Goal: Information Seeking & Learning: Check status

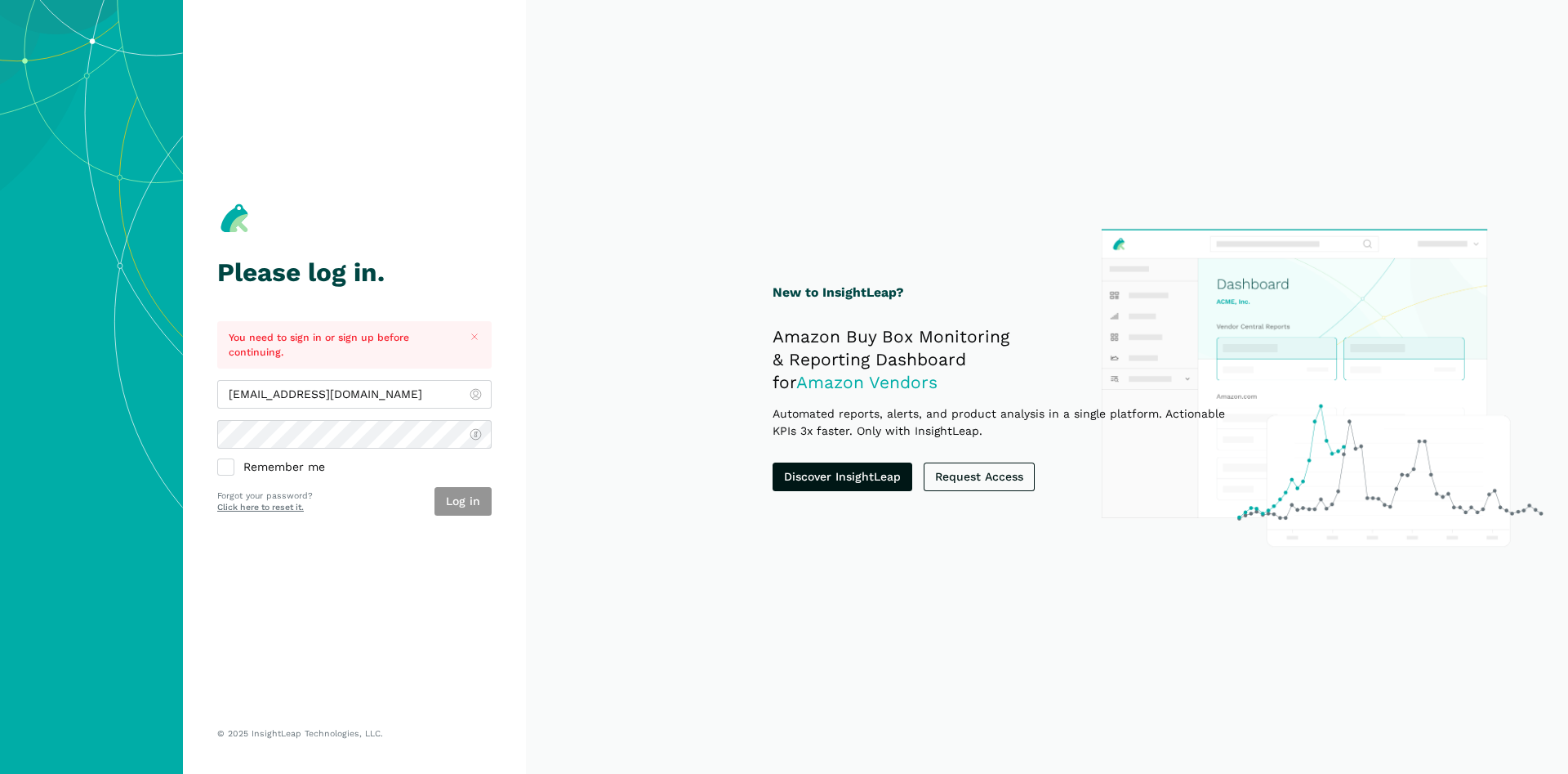
type input "[EMAIL_ADDRESS][DOMAIN_NAME]"
click at [460, 493] on button "Log in" at bounding box center [463, 501] width 57 height 29
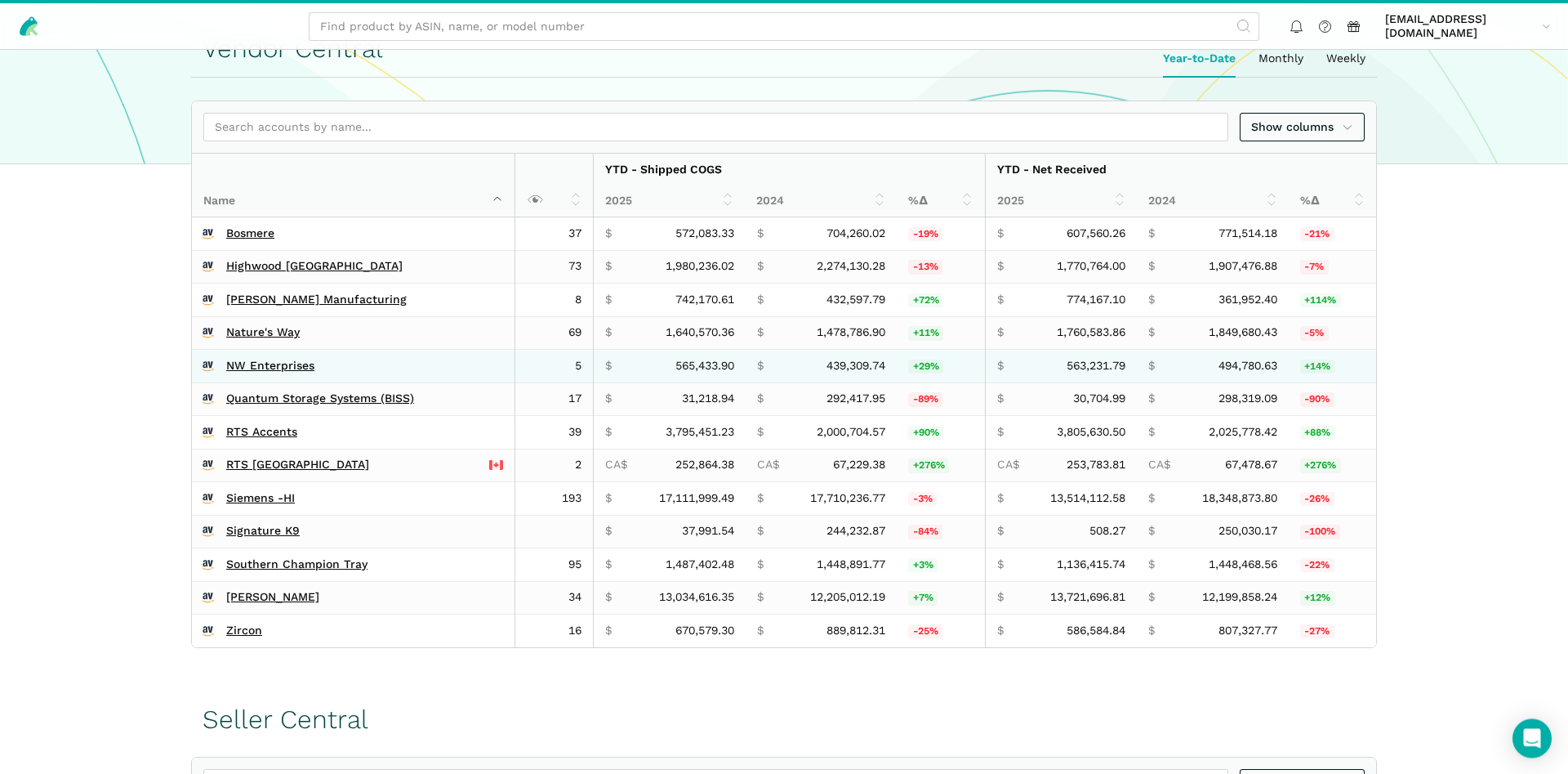
scroll to position [333, 0]
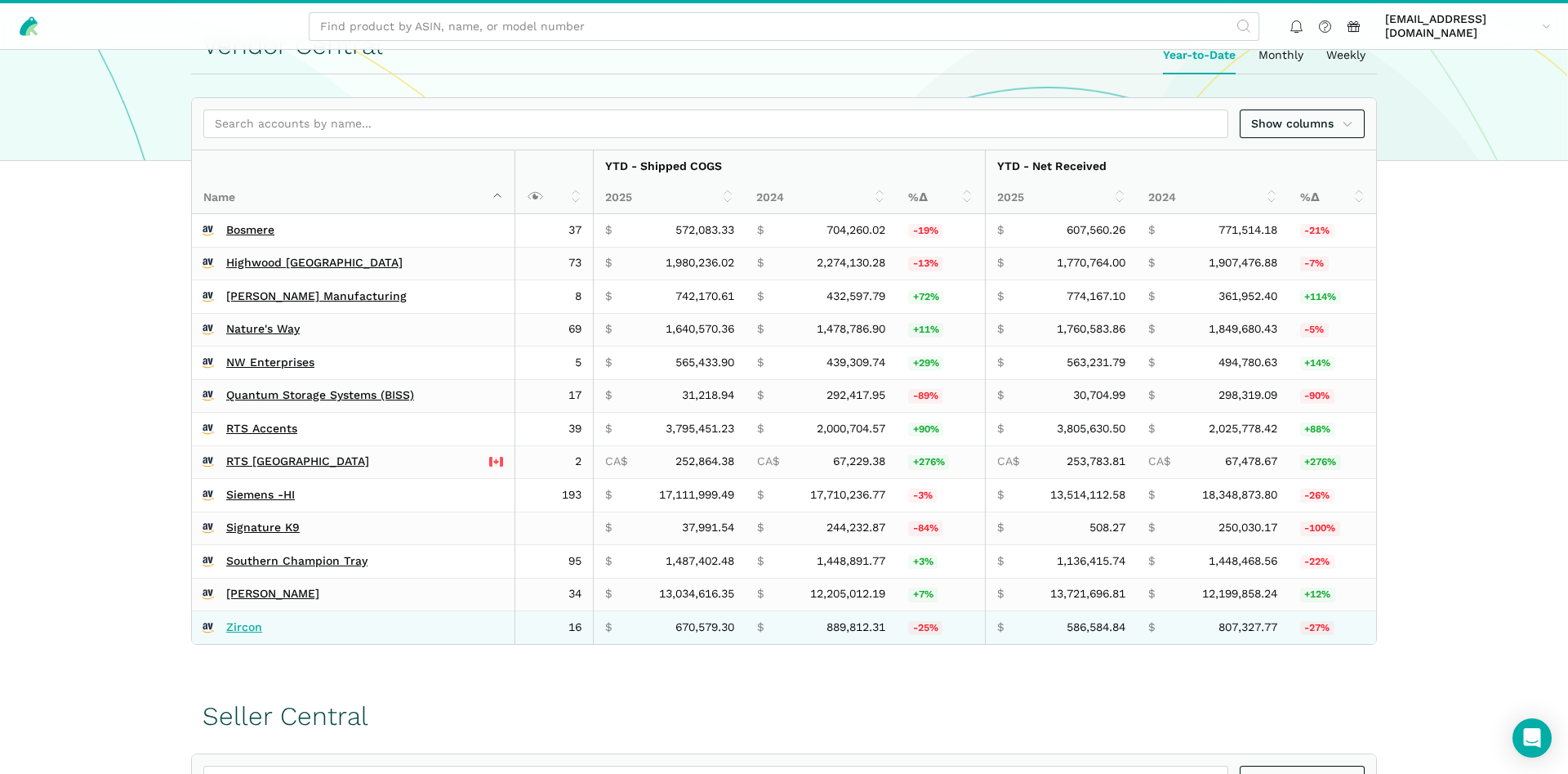
click at [255, 629] on link "Zircon" at bounding box center [244, 627] width 36 height 14
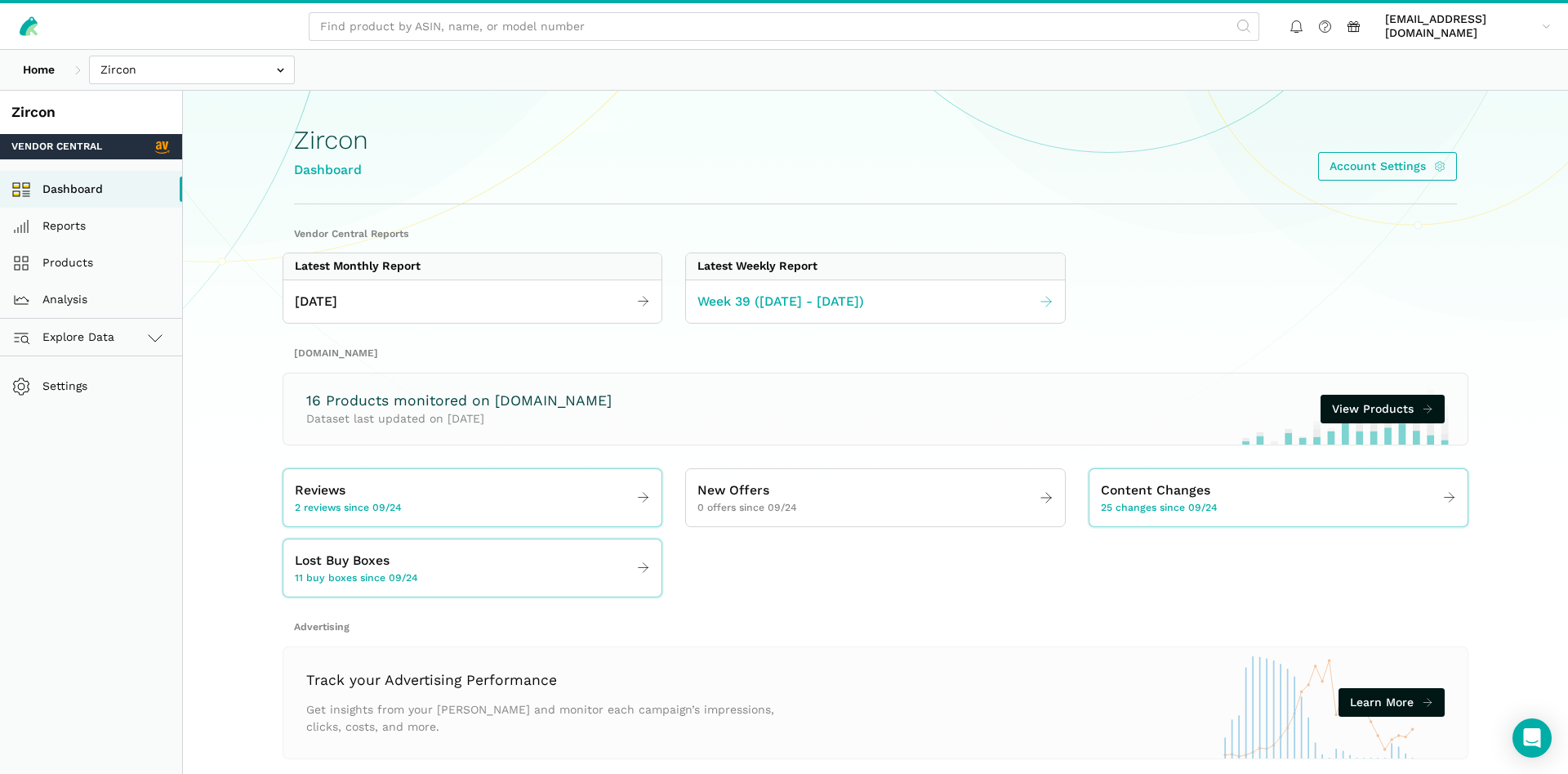
click at [836, 306] on span "Week 39 (09.21 - 09.27.25)" at bounding box center [781, 302] width 167 height 20
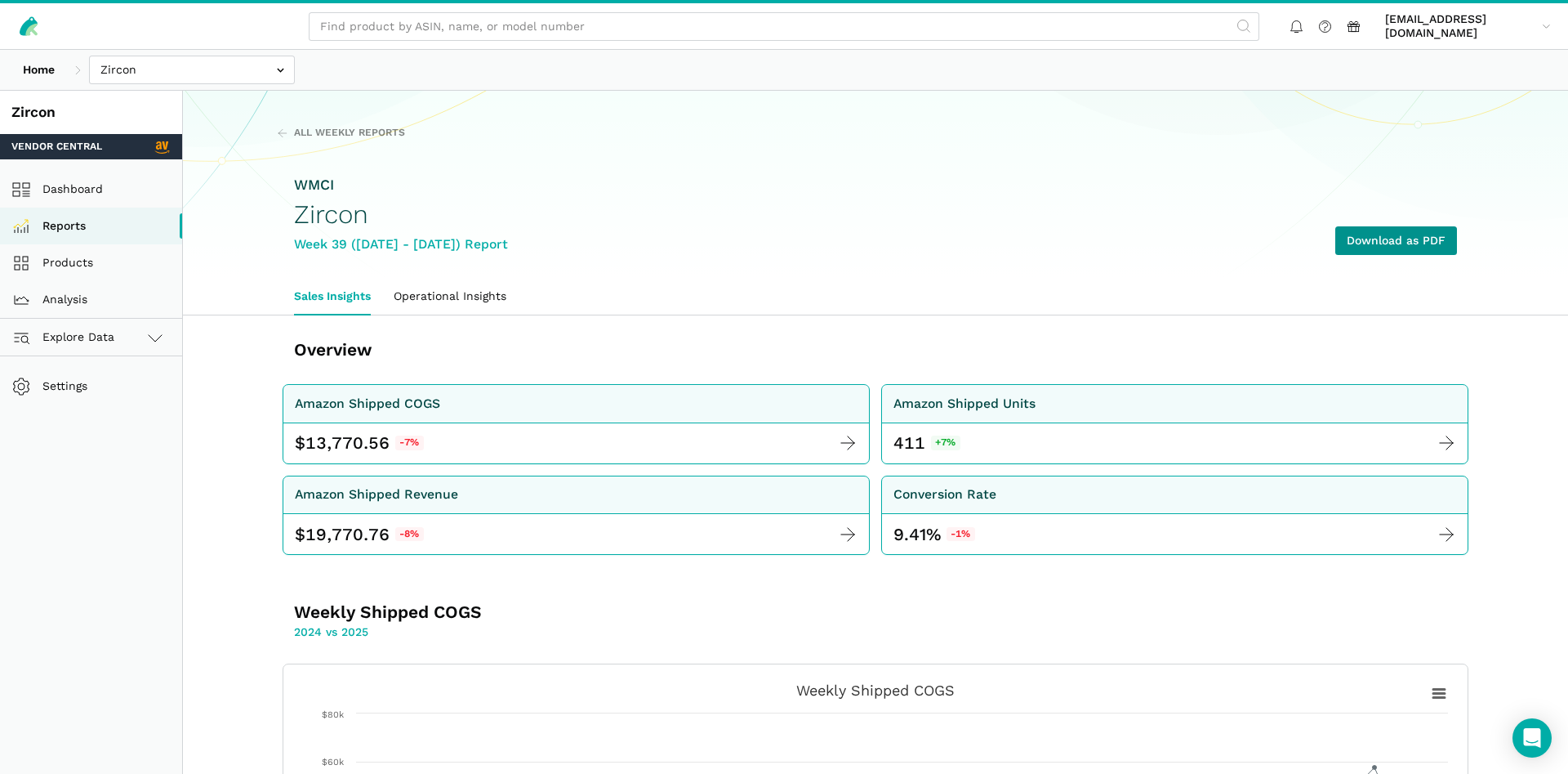
click at [1354, 242] on link "Download as PDF" at bounding box center [1395, 241] width 122 height 29
click at [63, 264] on link "Products" at bounding box center [91, 262] width 182 height 37
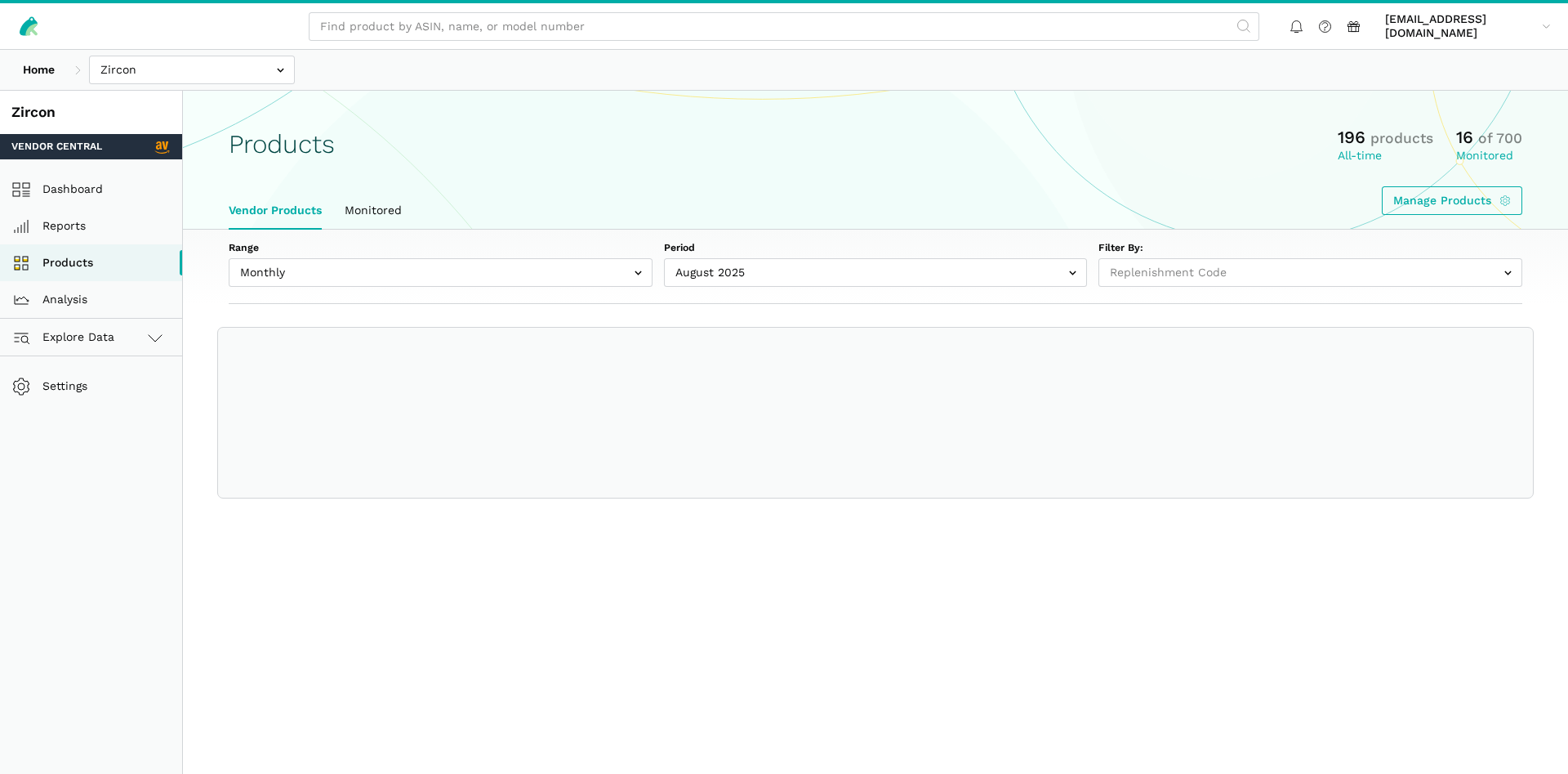
select select
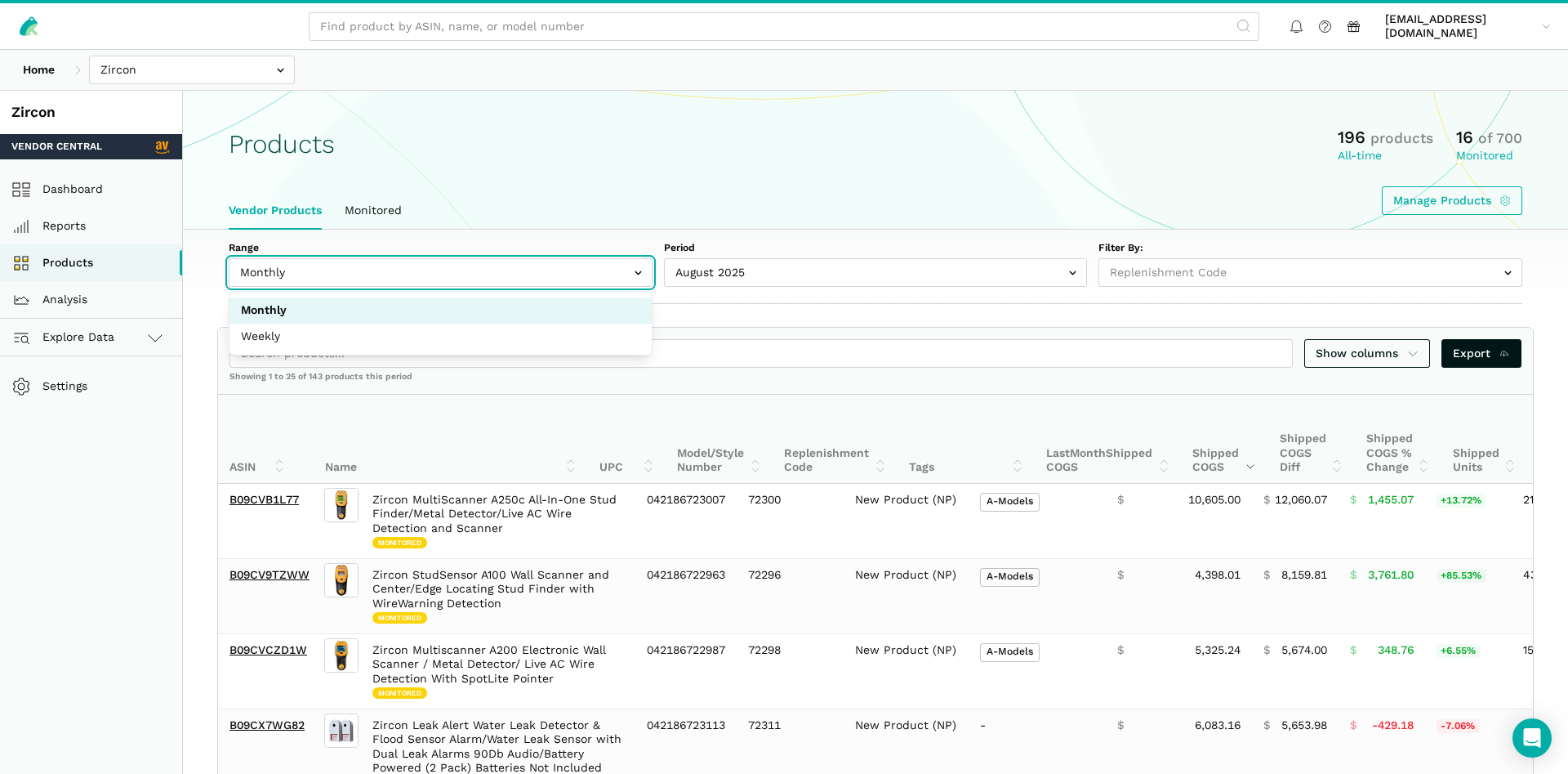
click at [413, 277] on input "text" at bounding box center [440, 273] width 424 height 29
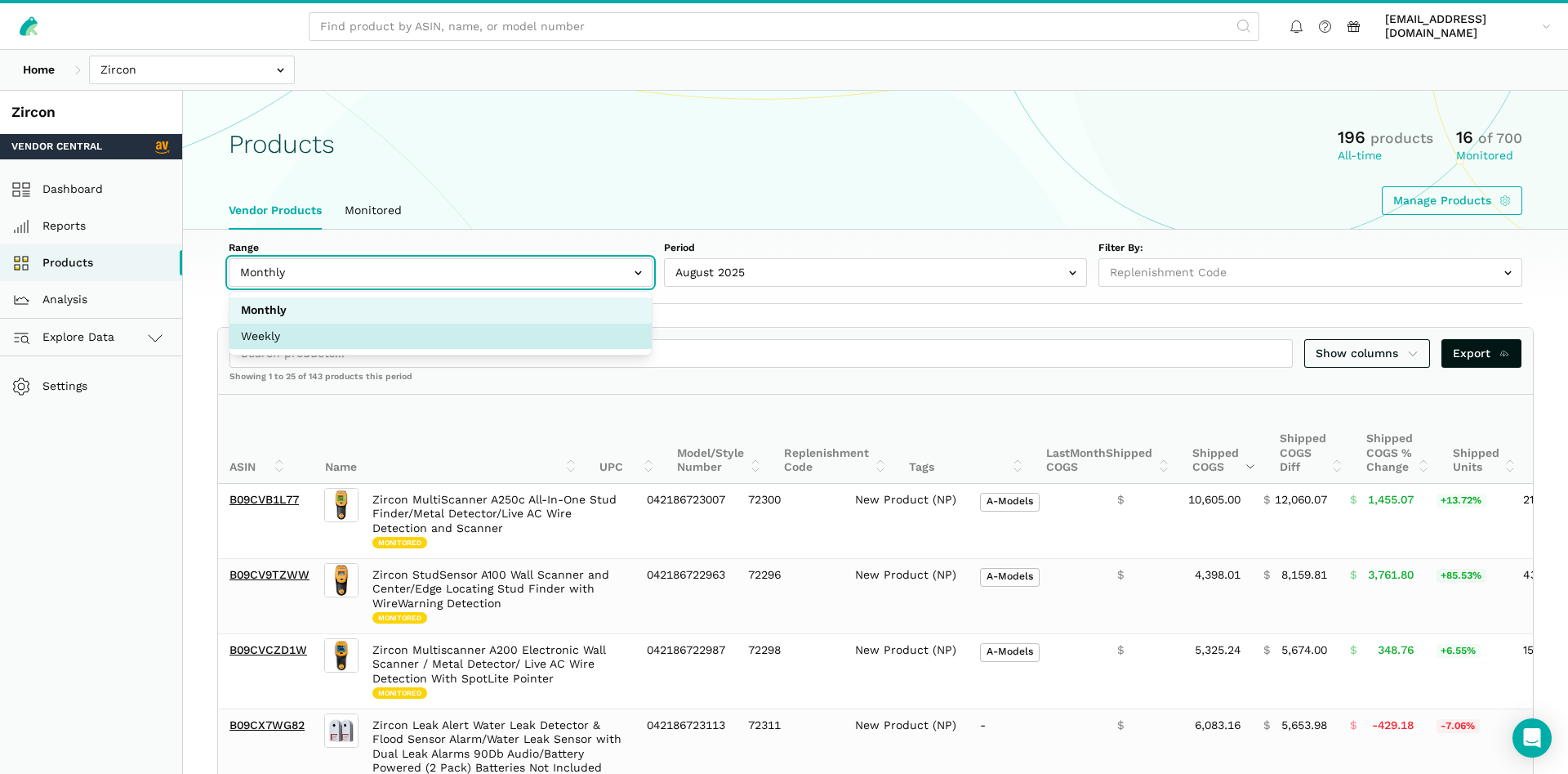
select select "Weekly"
select select "Weekly|[DATE]"
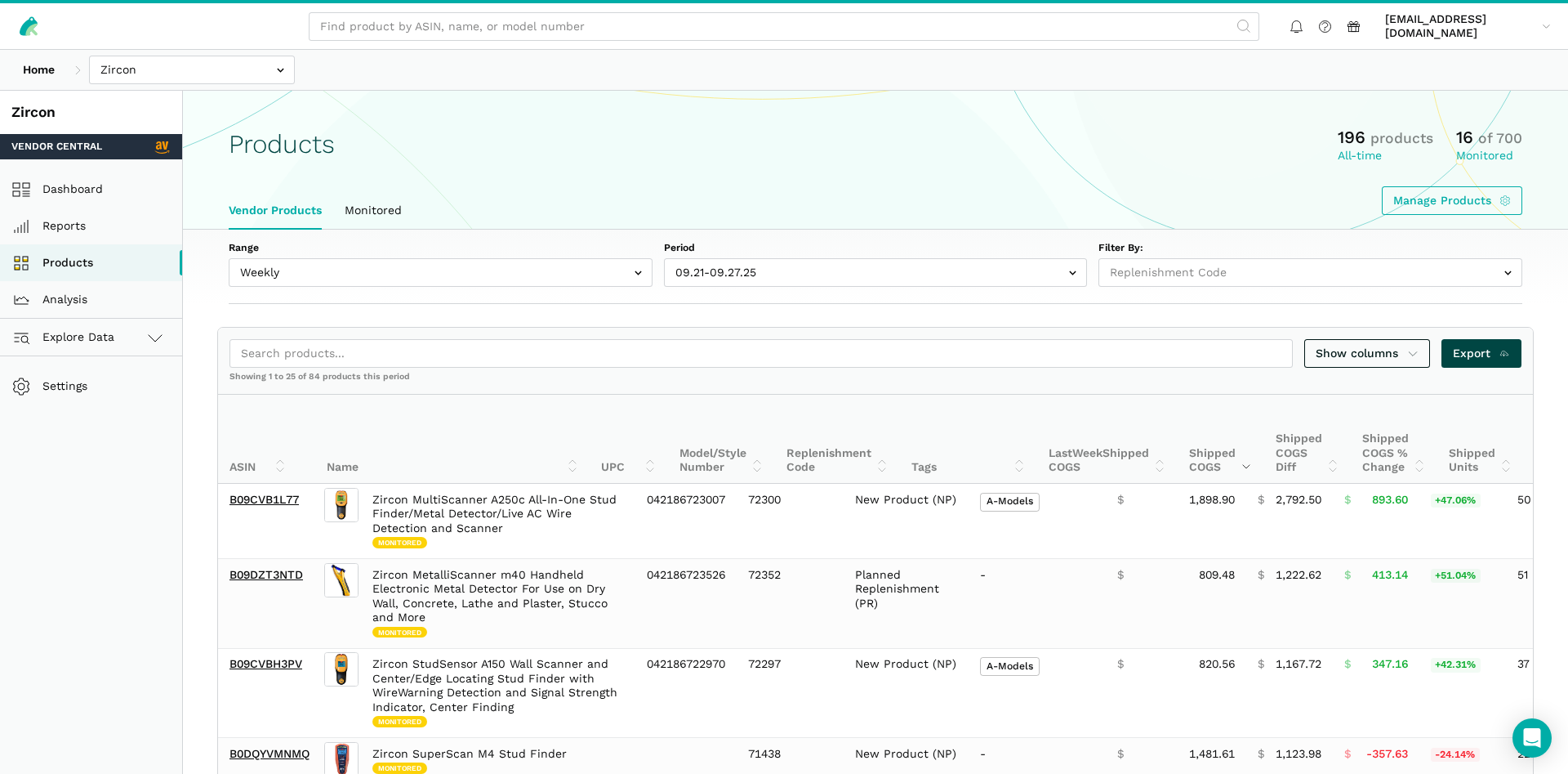
click at [1488, 353] on span "Export" at bounding box center [1482, 353] width 58 height 17
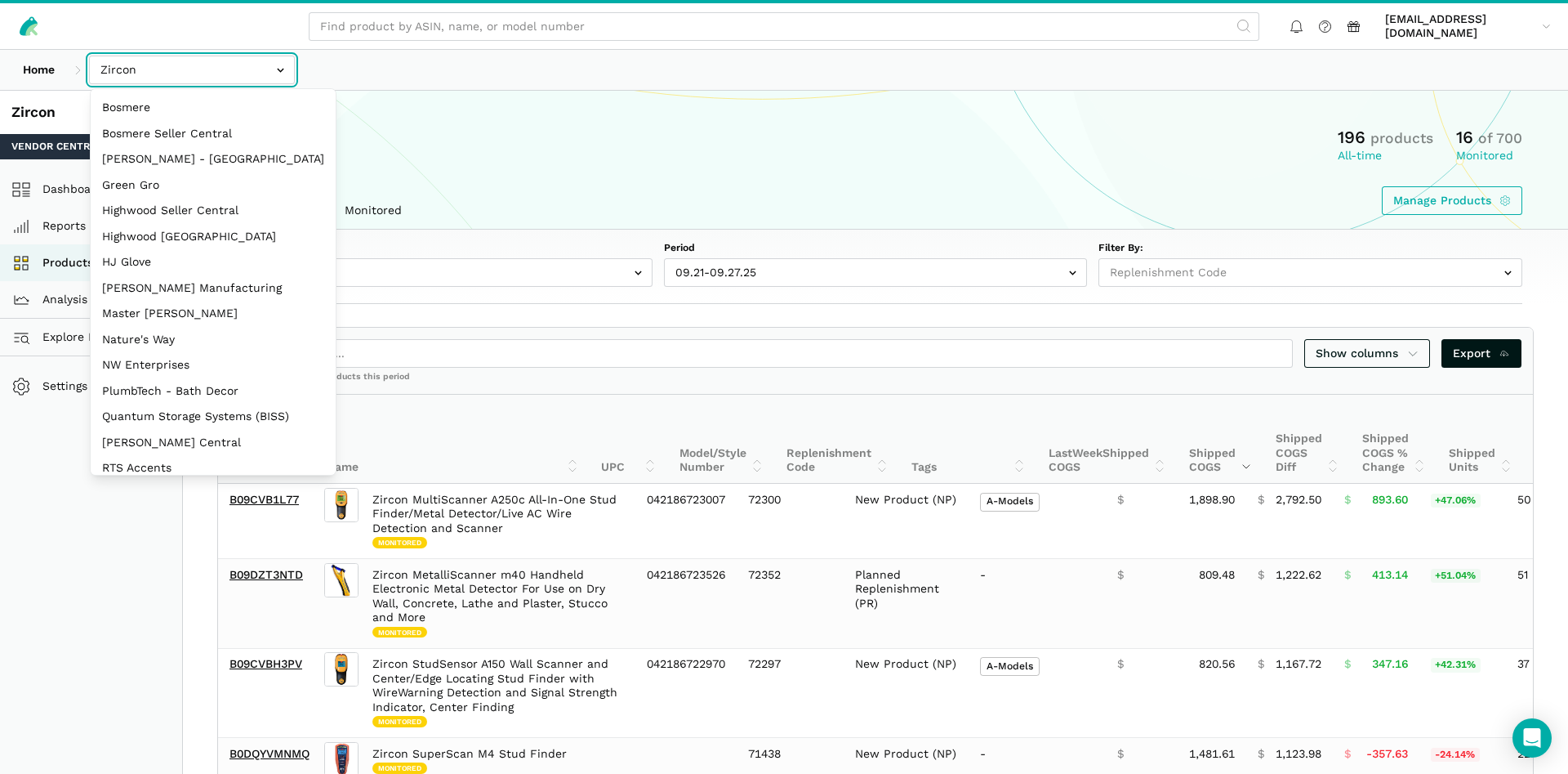
click at [149, 75] on input "text" at bounding box center [192, 70] width 206 height 29
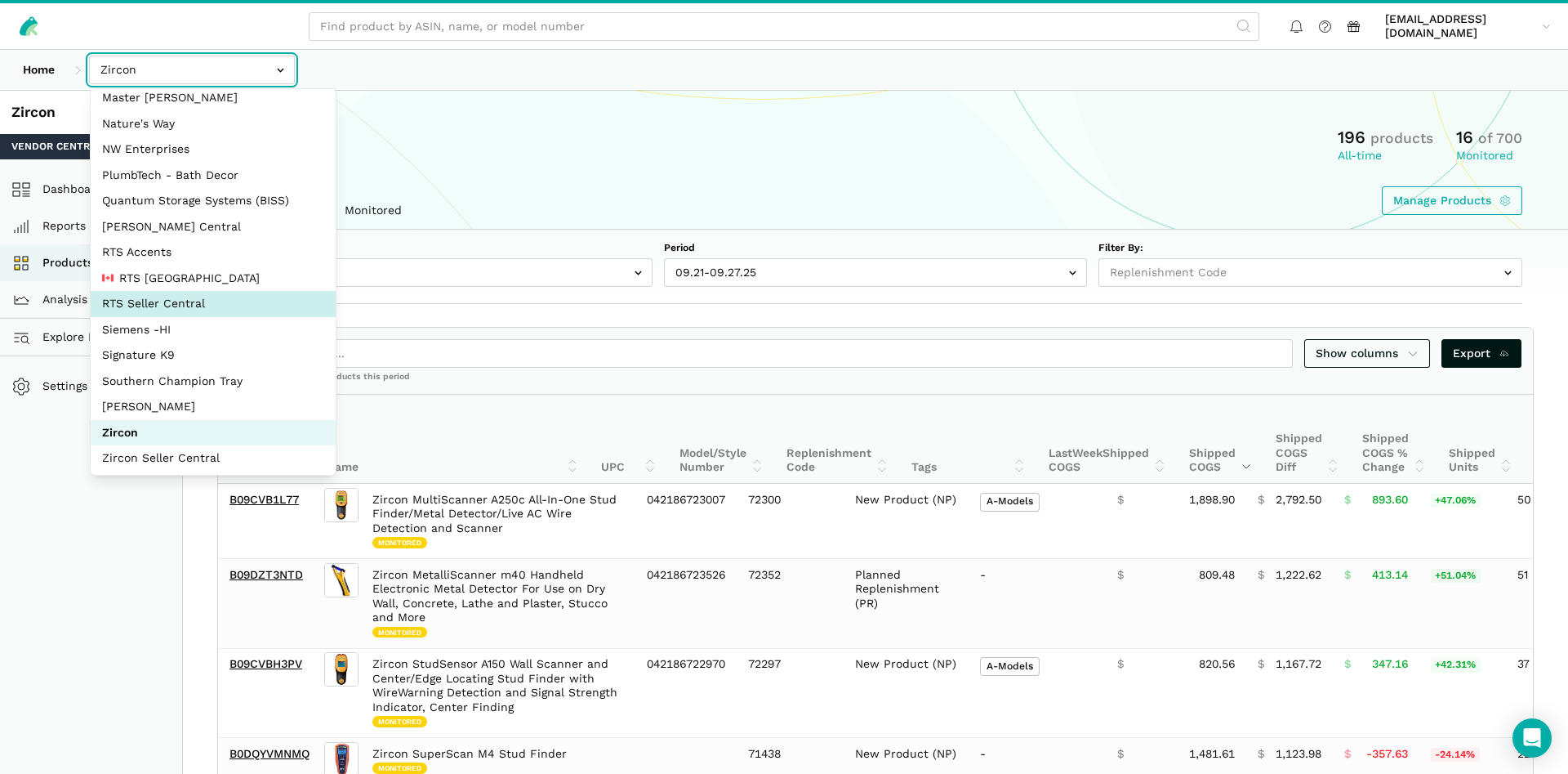
scroll to position [218, 0]
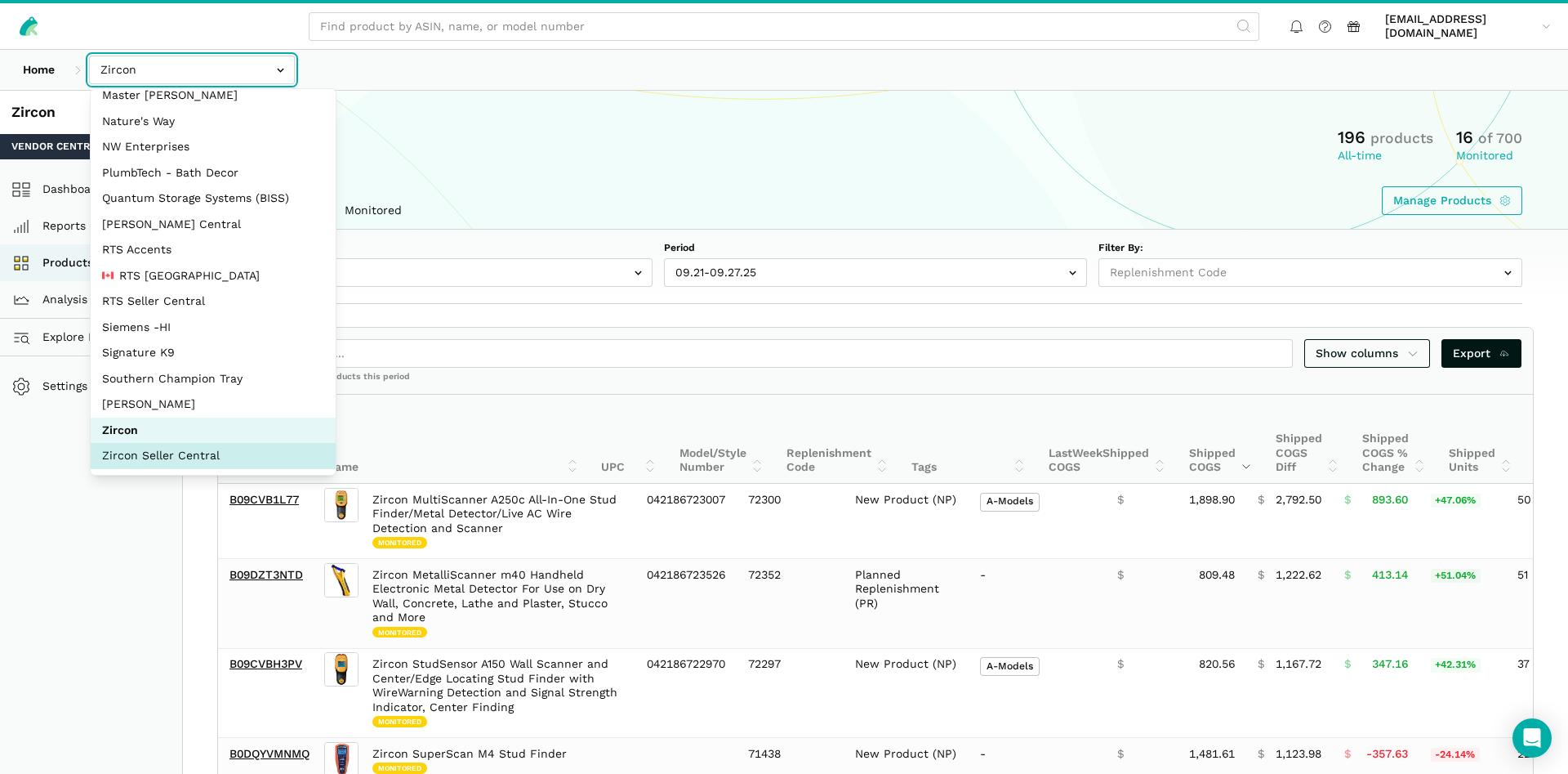
select select "sxXy7QUnd3DBseUermwZGXsL"
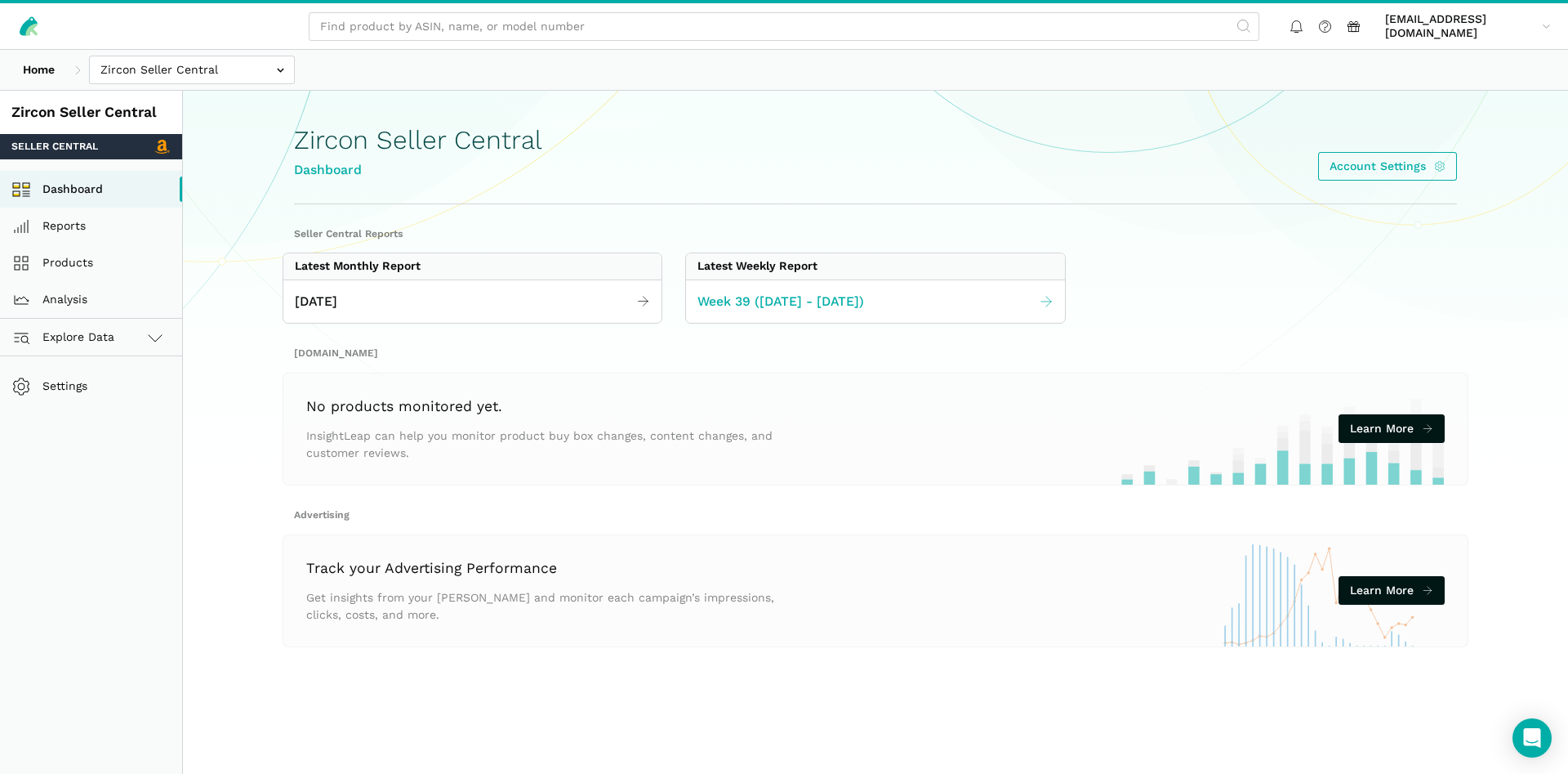
click at [788, 302] on span "Week 39 ([DATE] - [DATE])" at bounding box center [781, 302] width 167 height 20
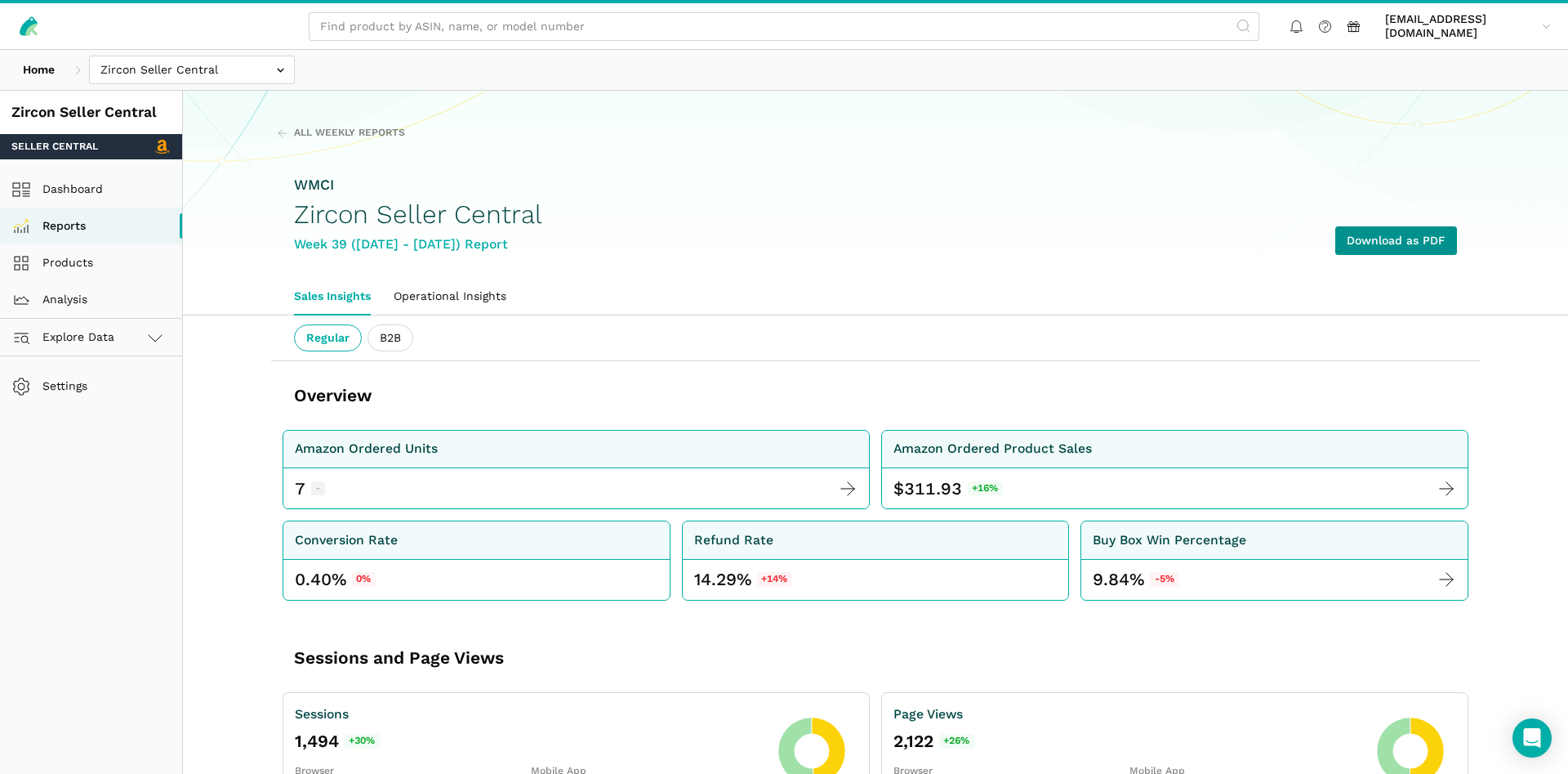
click at [1377, 233] on link "Download as PDF" at bounding box center [1395, 241] width 122 height 29
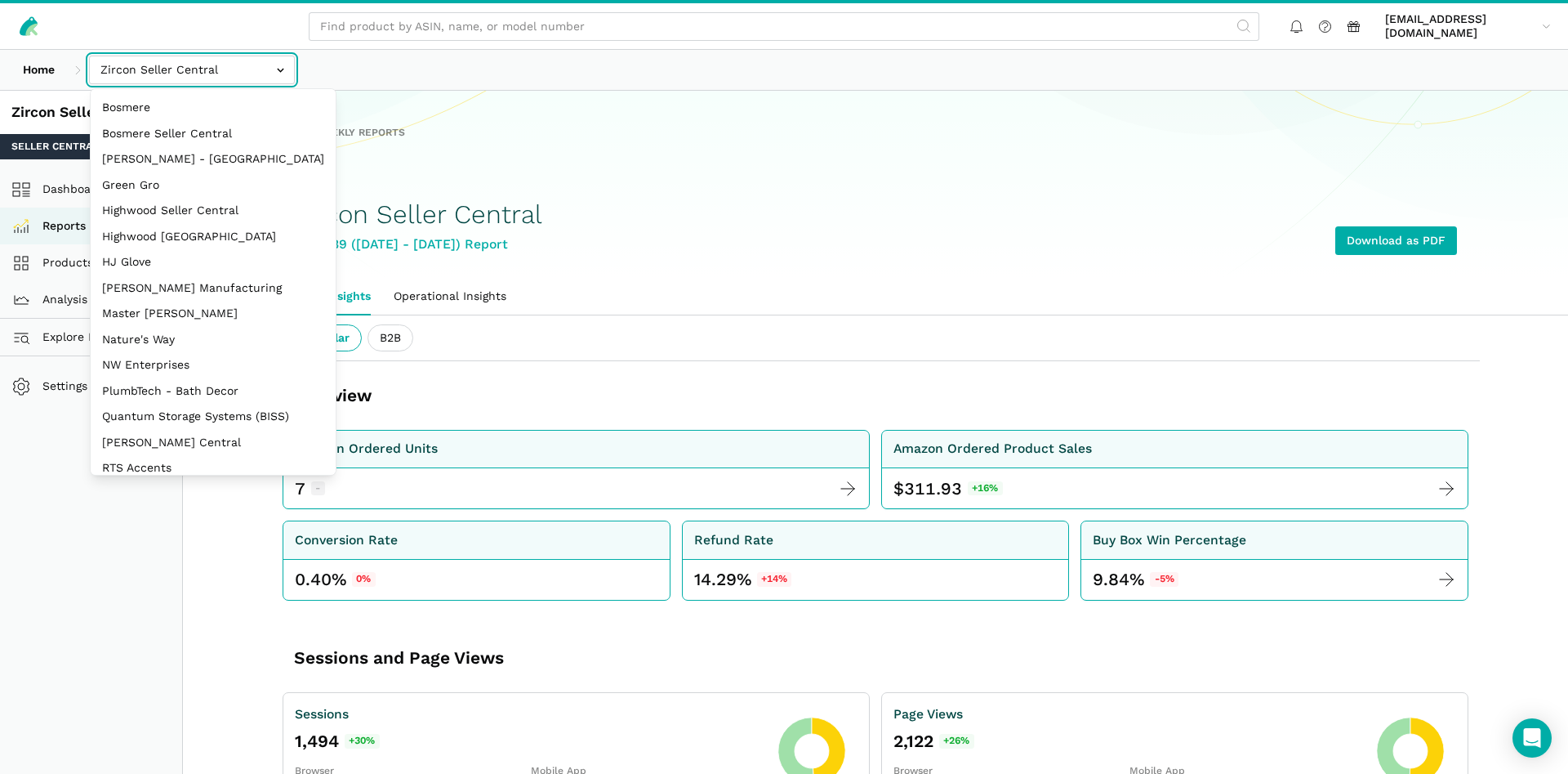
click at [133, 67] on input "text" at bounding box center [192, 70] width 206 height 29
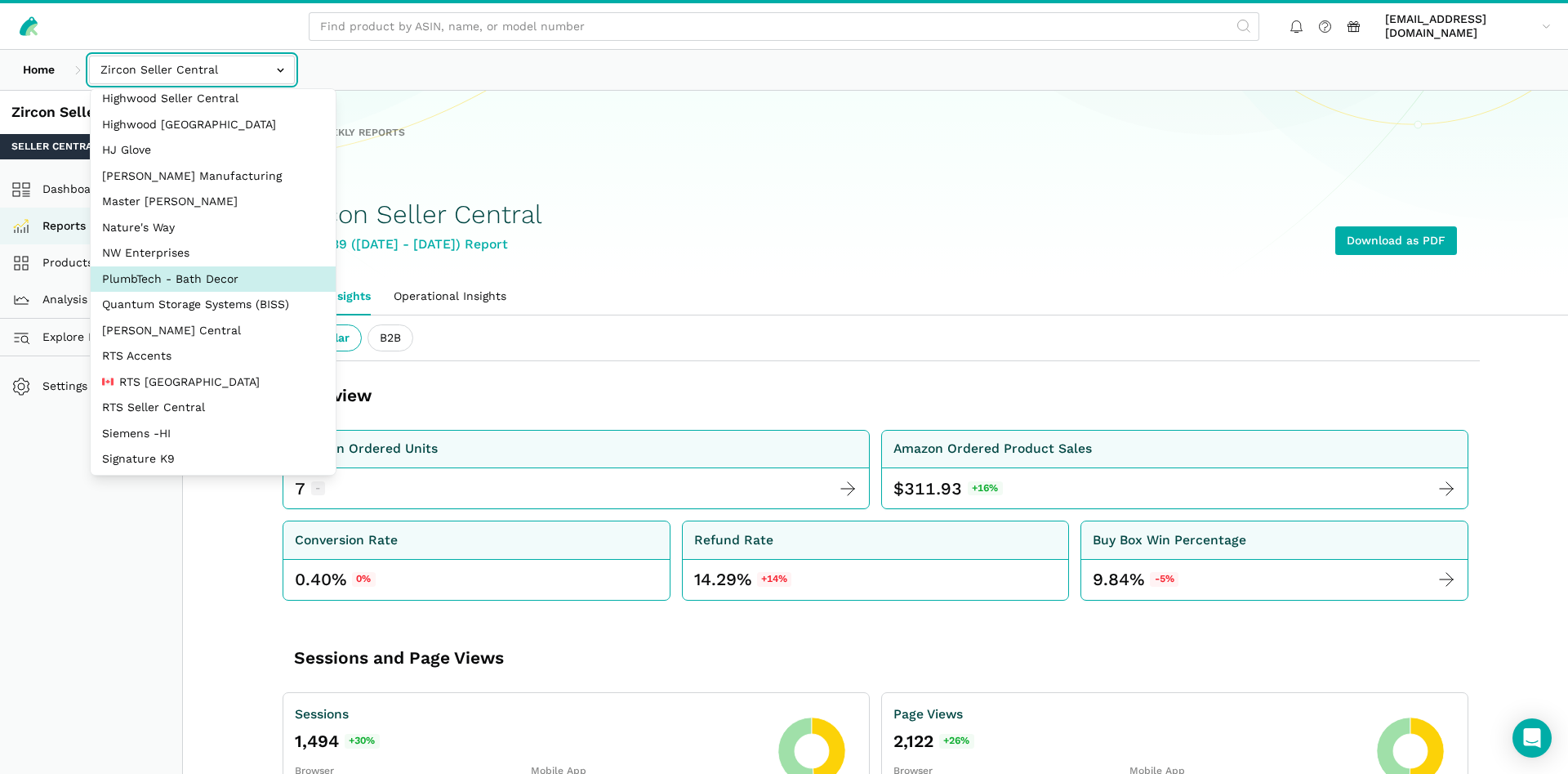
scroll to position [218, 0]
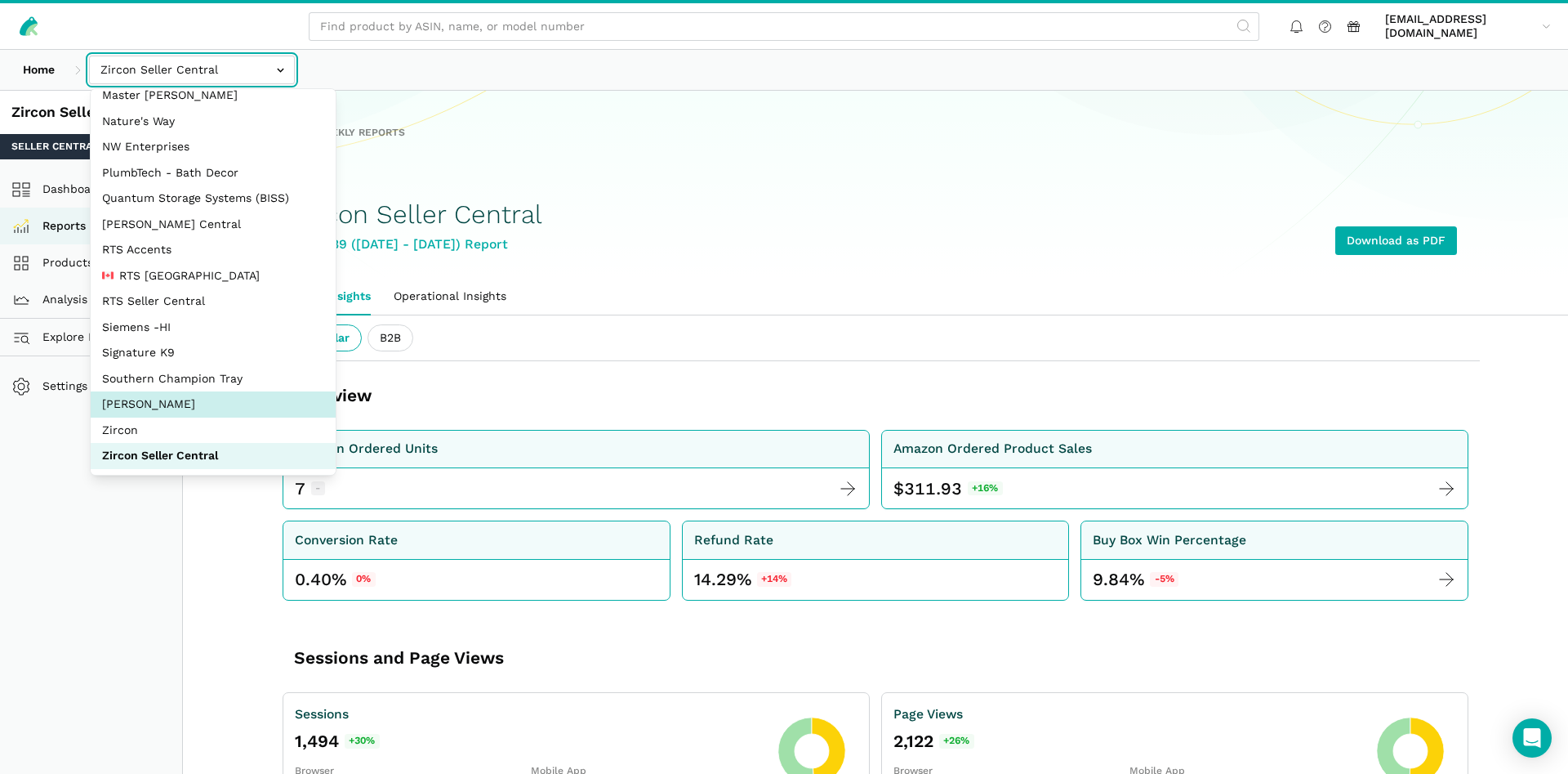
select select "5moWWUoXWPPauPLKpEqKhGJ3"
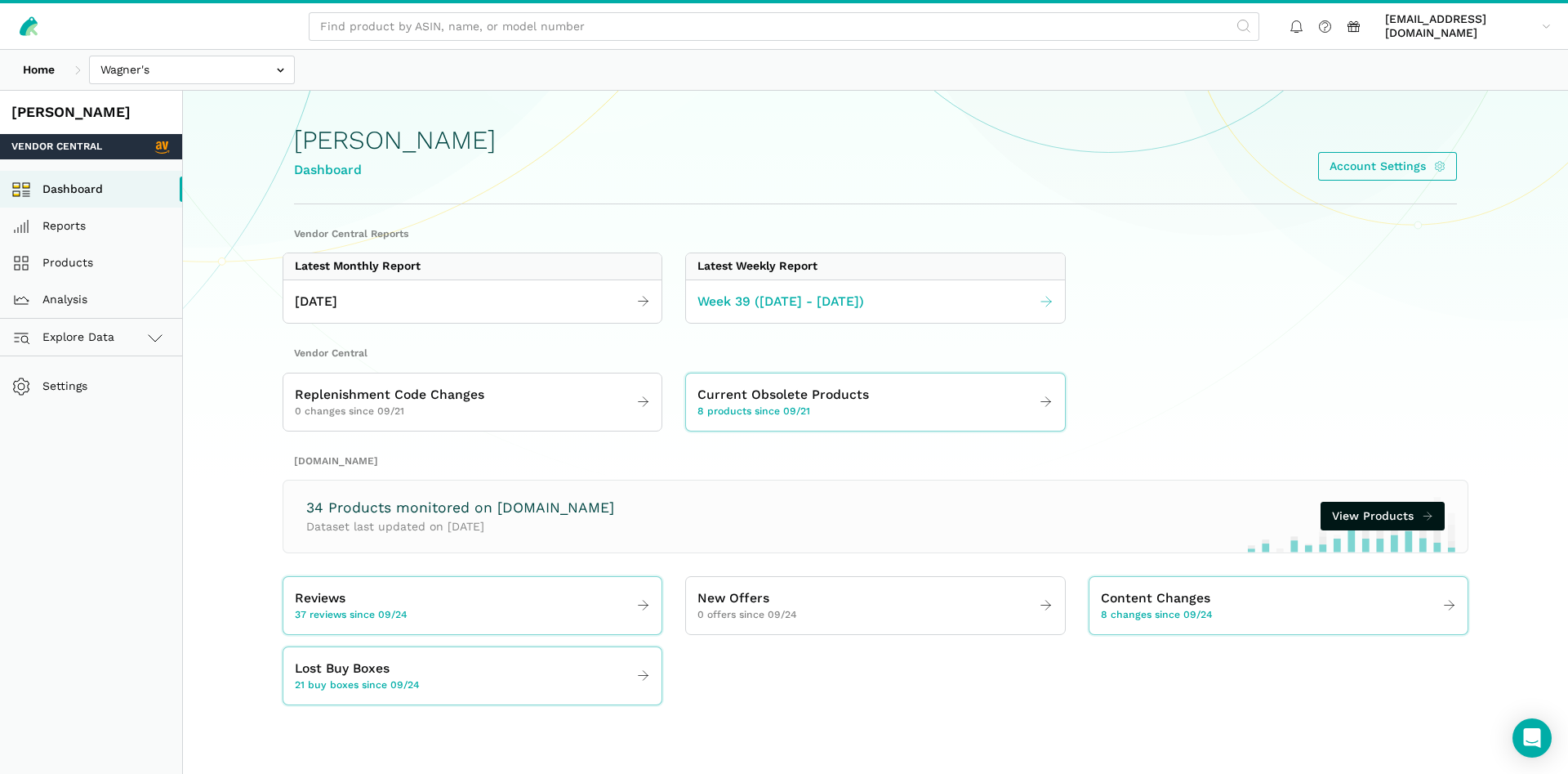
click at [757, 302] on span "Week 39 ([DATE] - [DATE])" at bounding box center [781, 302] width 167 height 20
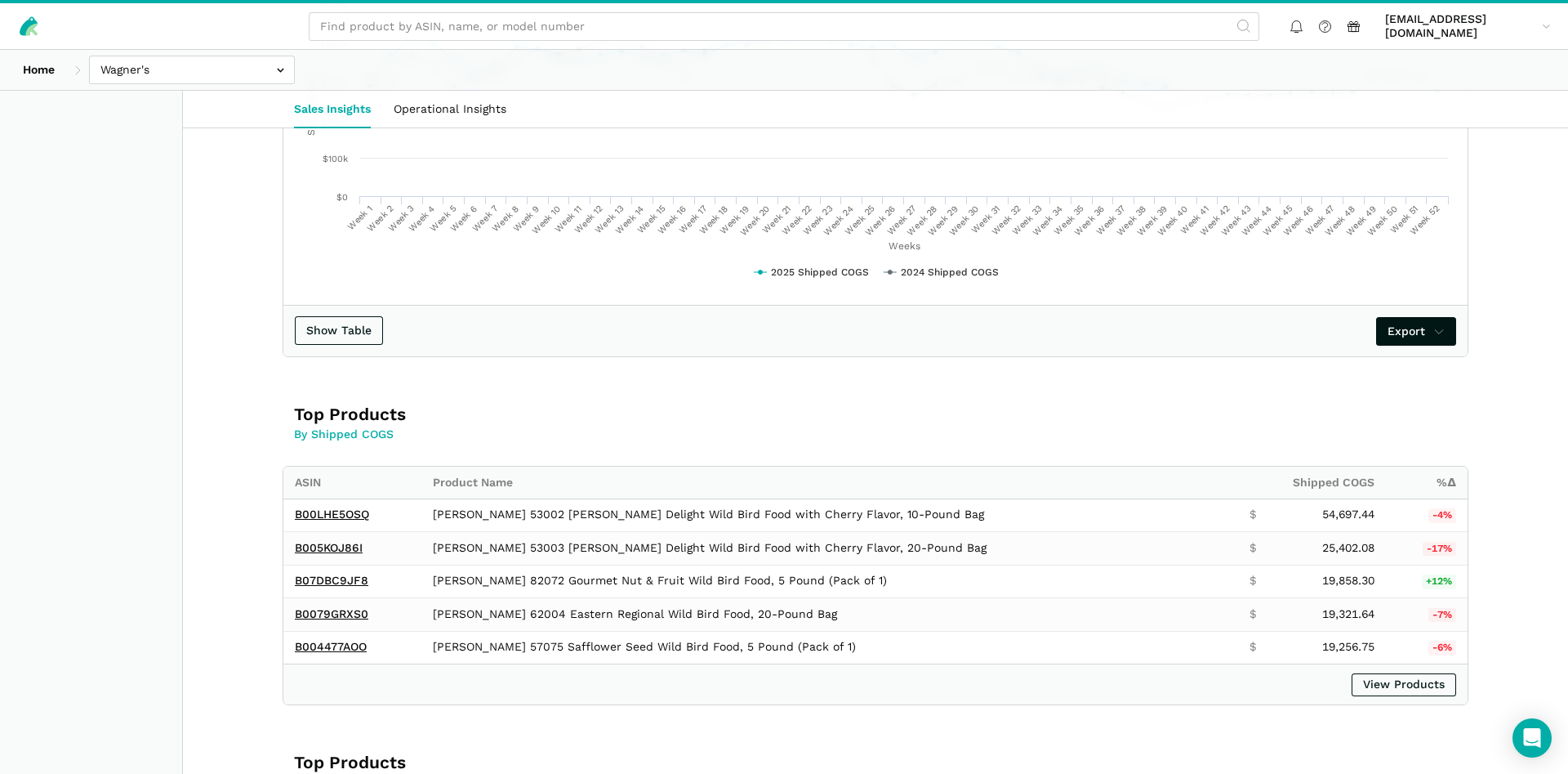
scroll to position [667, 0]
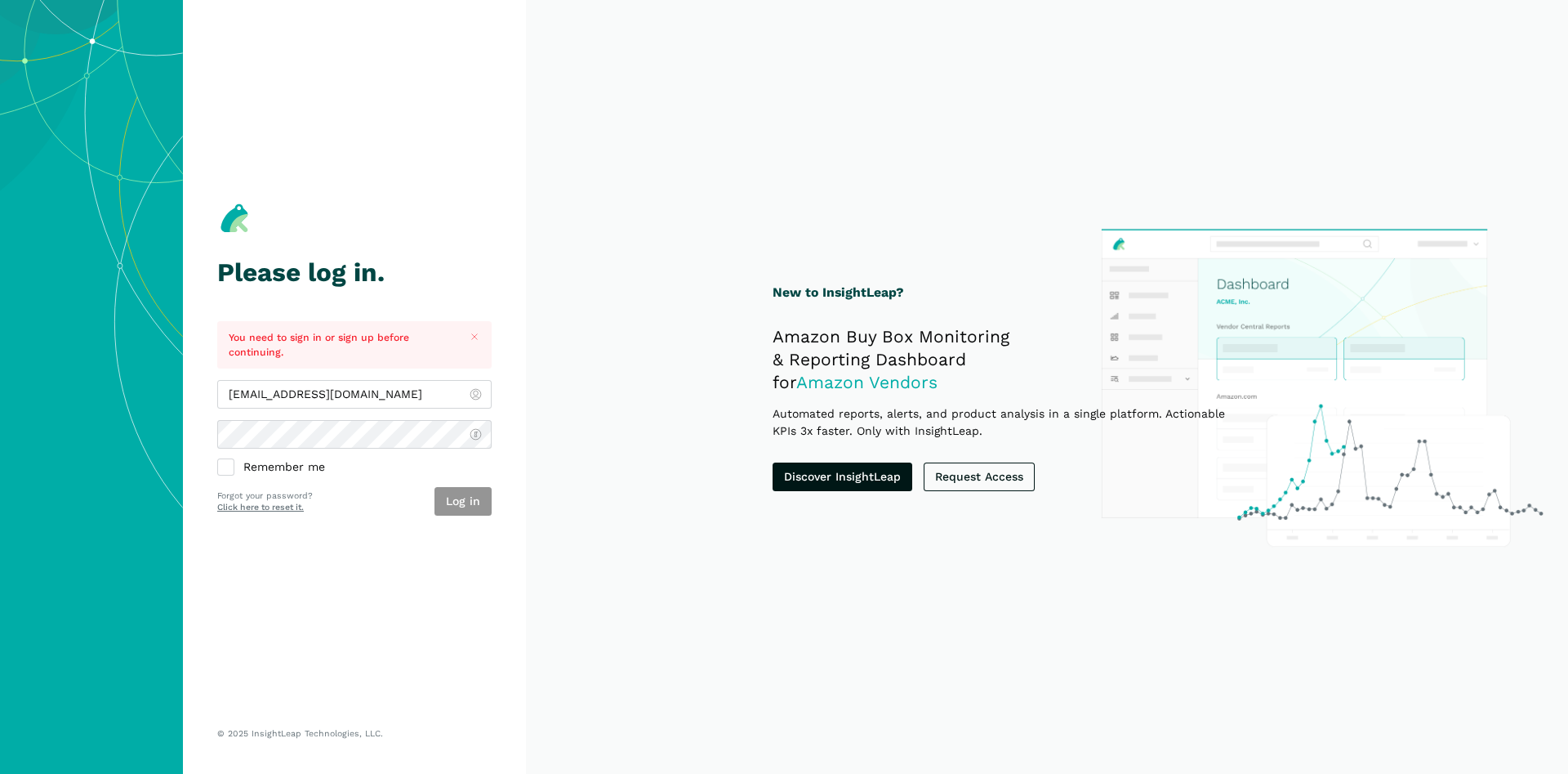
type input "[EMAIL_ADDRESS][DOMAIN_NAME]"
click at [463, 506] on button "Log in" at bounding box center [463, 501] width 57 height 29
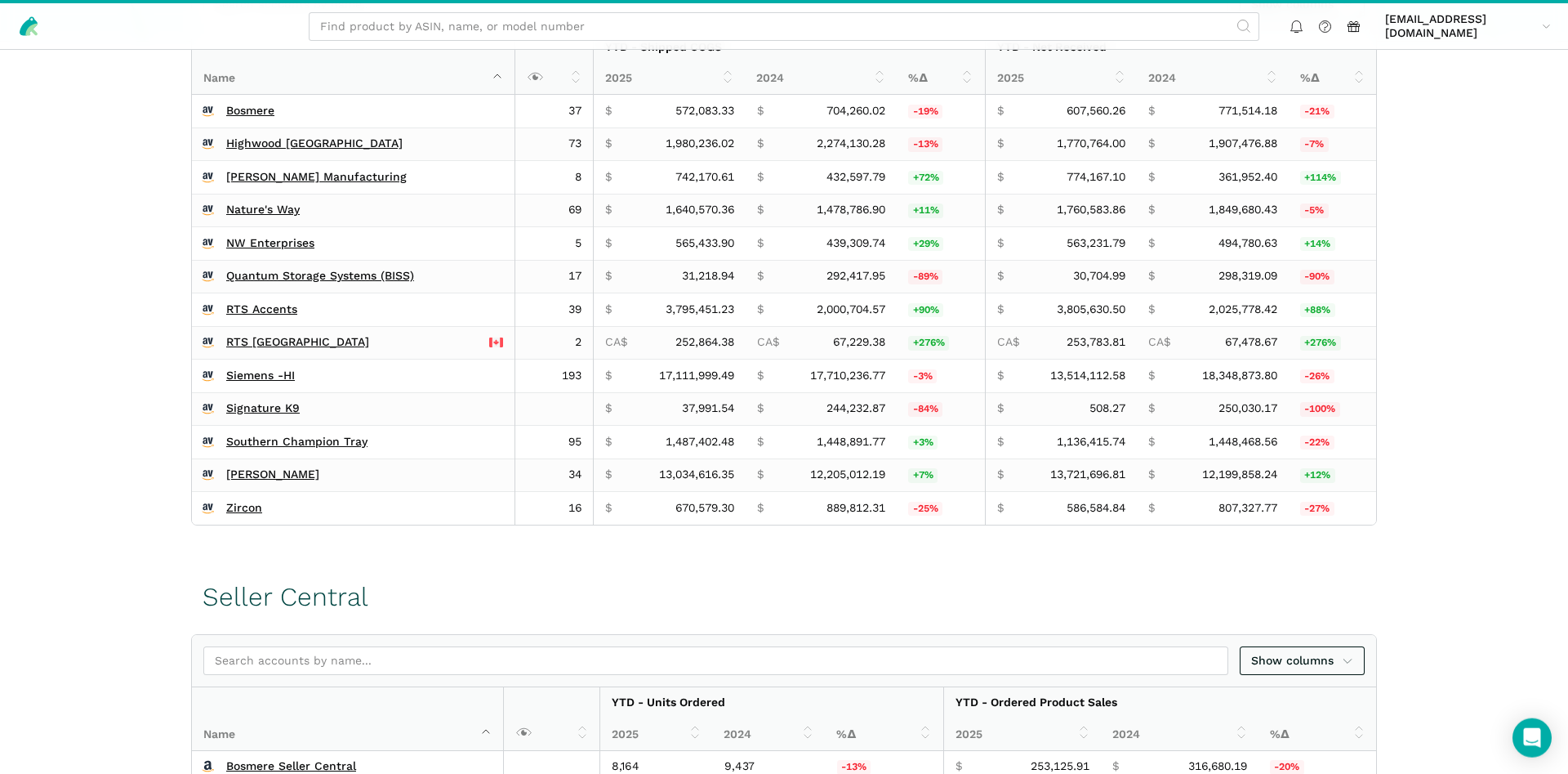
scroll to position [583, 0]
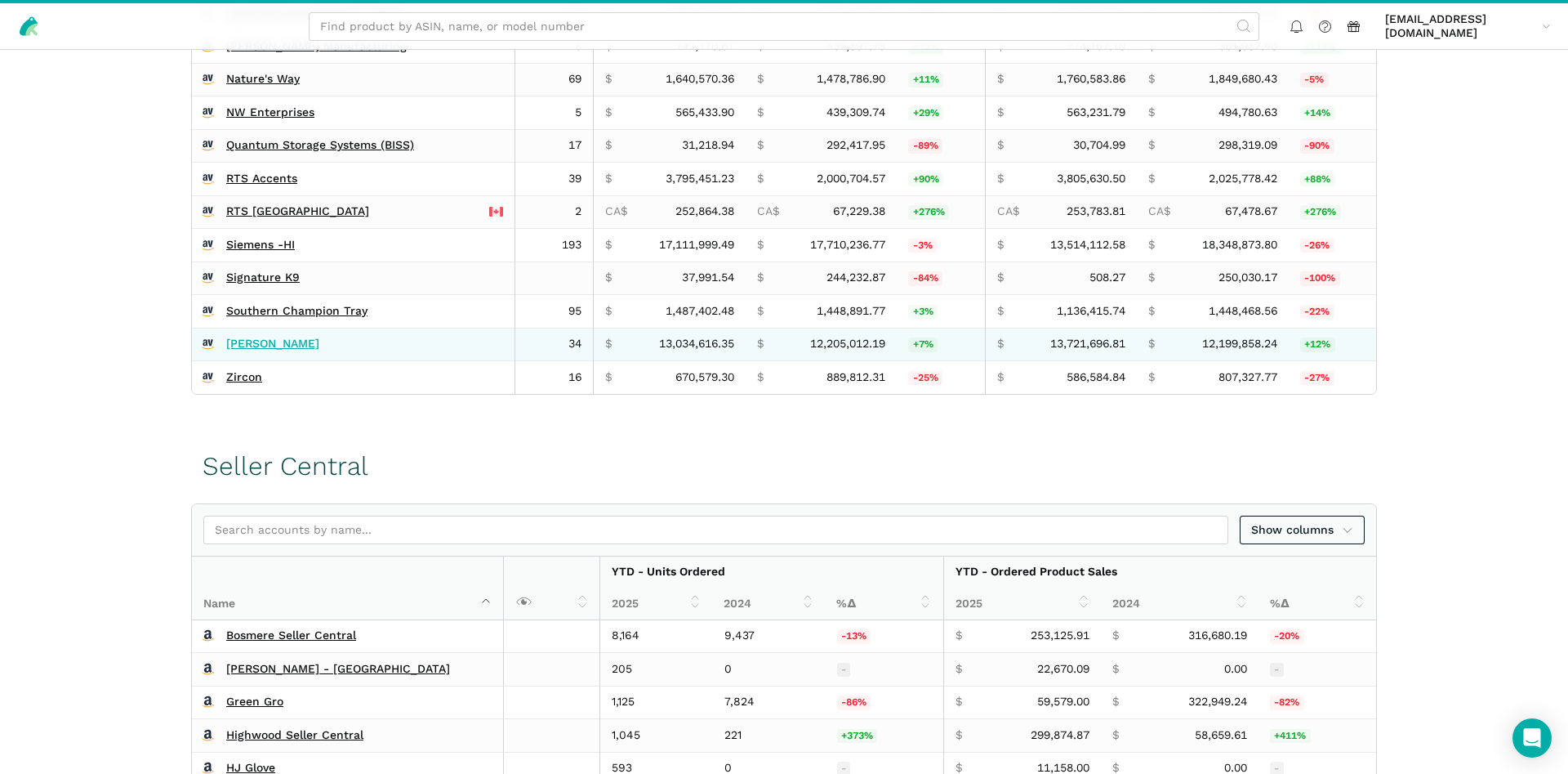
click at [240, 344] on link "[PERSON_NAME]" at bounding box center [272, 344] width 93 height 14
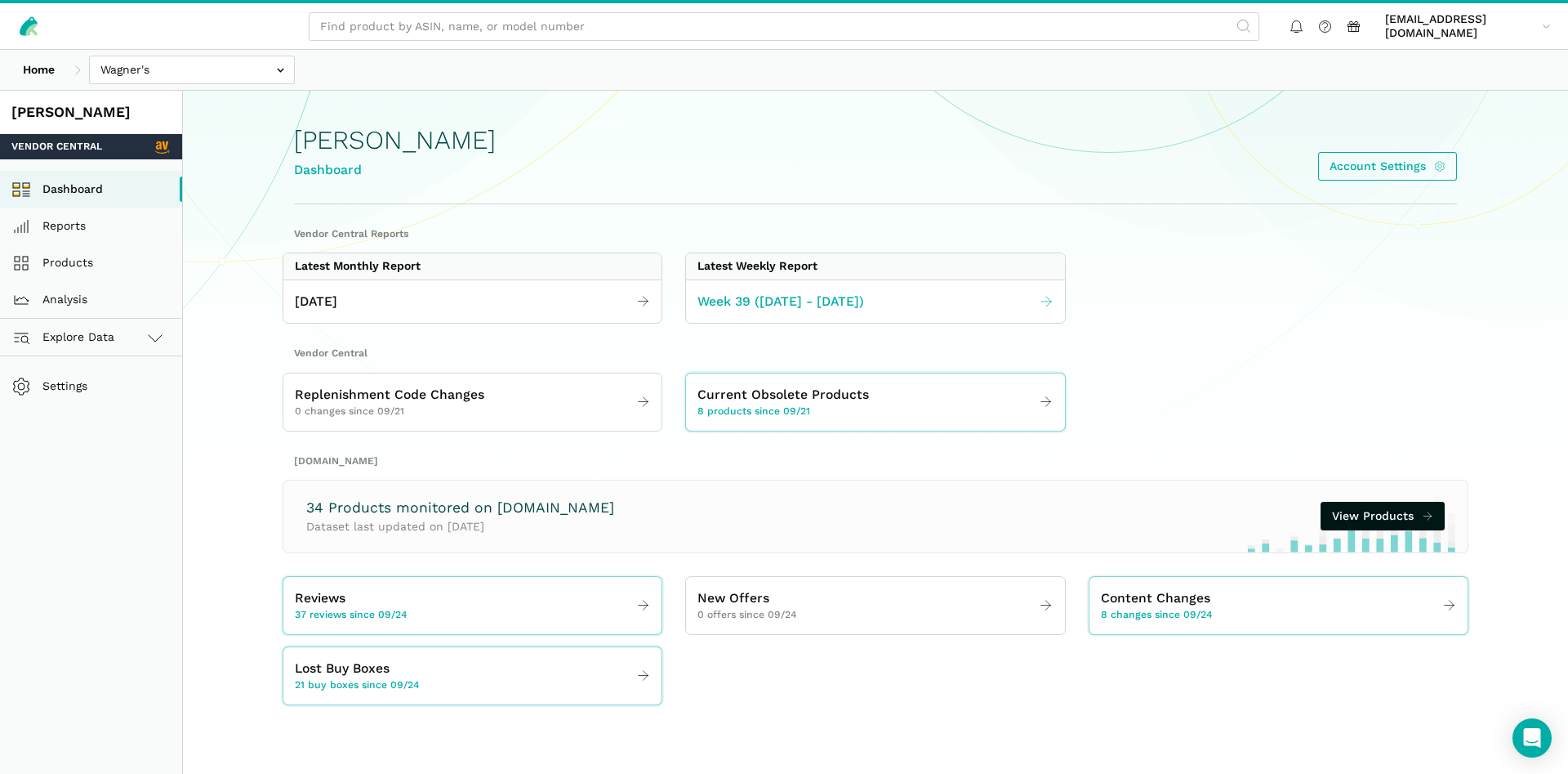
click at [775, 316] on link "Week 39 (09.21 - 09.27.25)" at bounding box center [875, 301] width 378 height 31
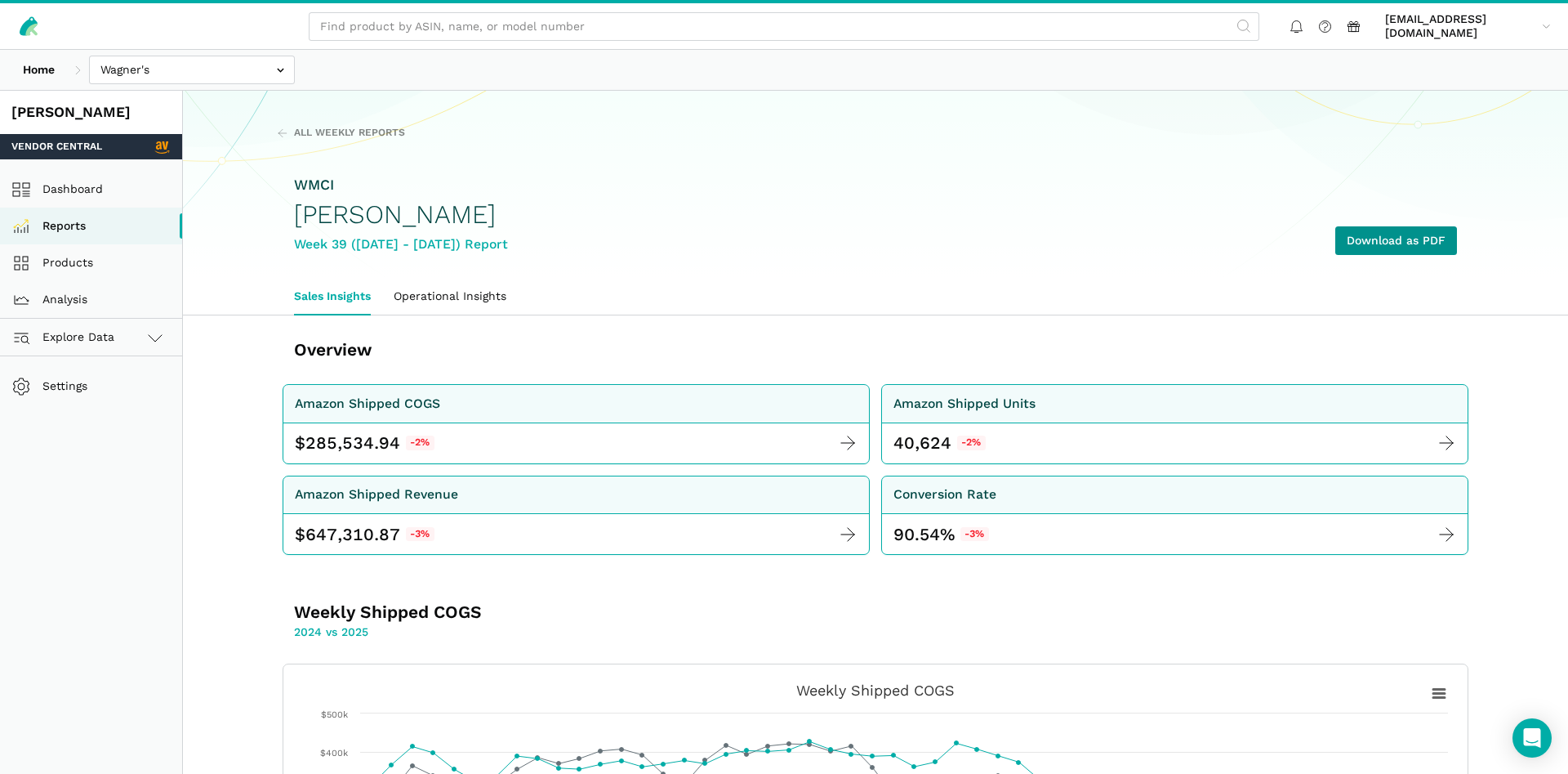
click at [1369, 241] on link "Download as PDF" at bounding box center [1395, 241] width 122 height 29
click at [58, 270] on link "Products" at bounding box center [91, 262] width 182 height 37
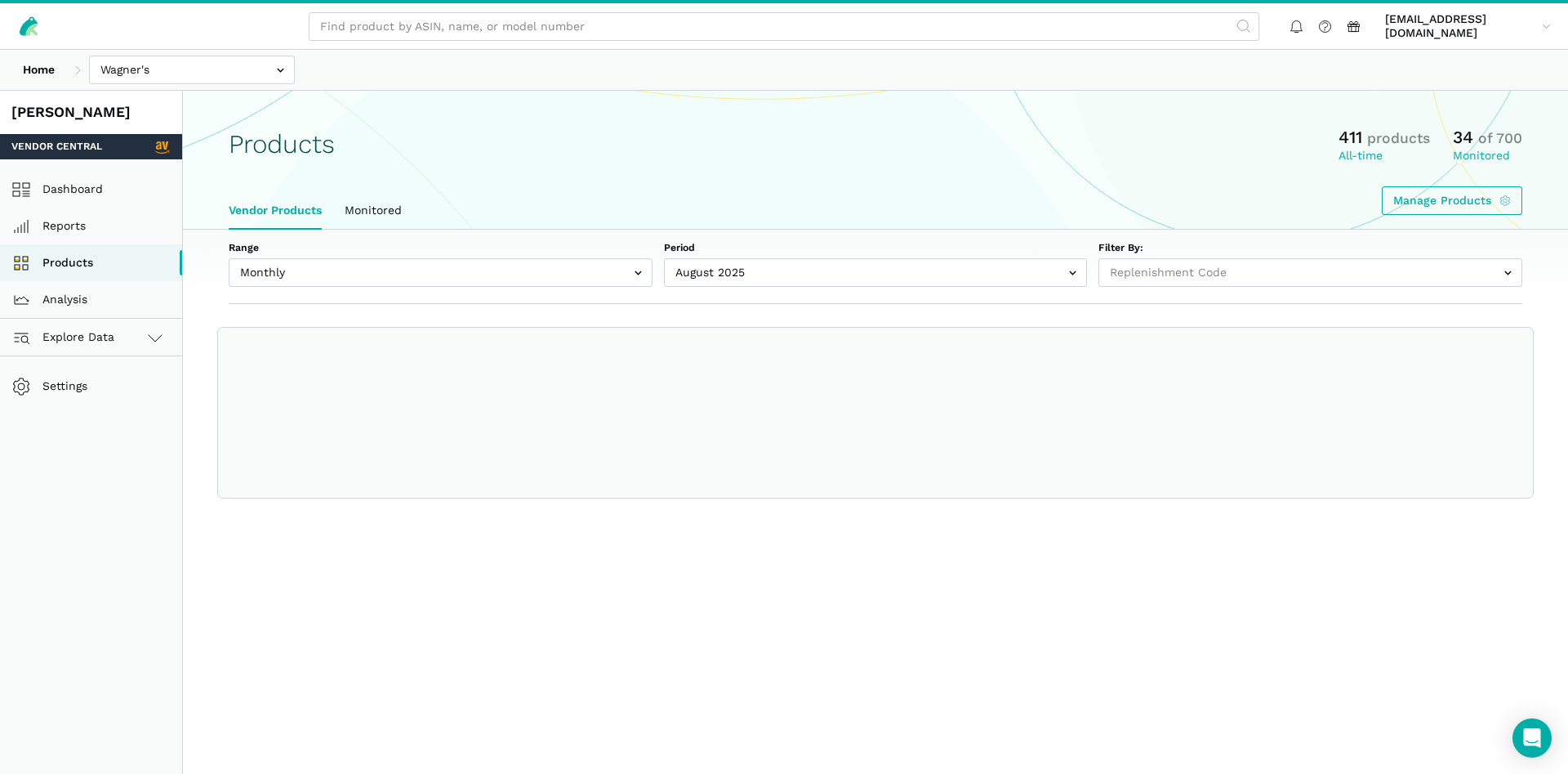
select select
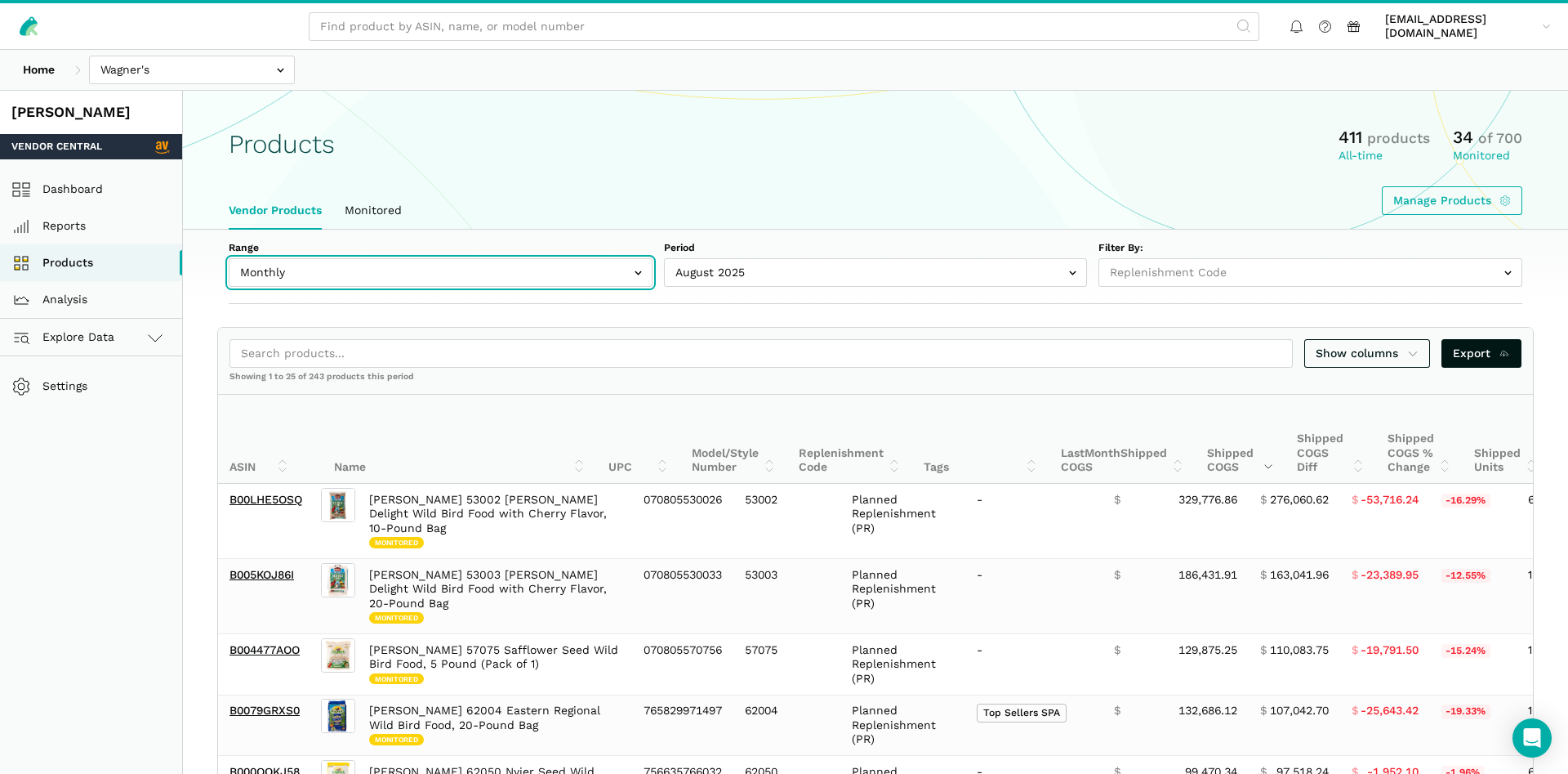
click at [296, 282] on input "text" at bounding box center [440, 273] width 424 height 29
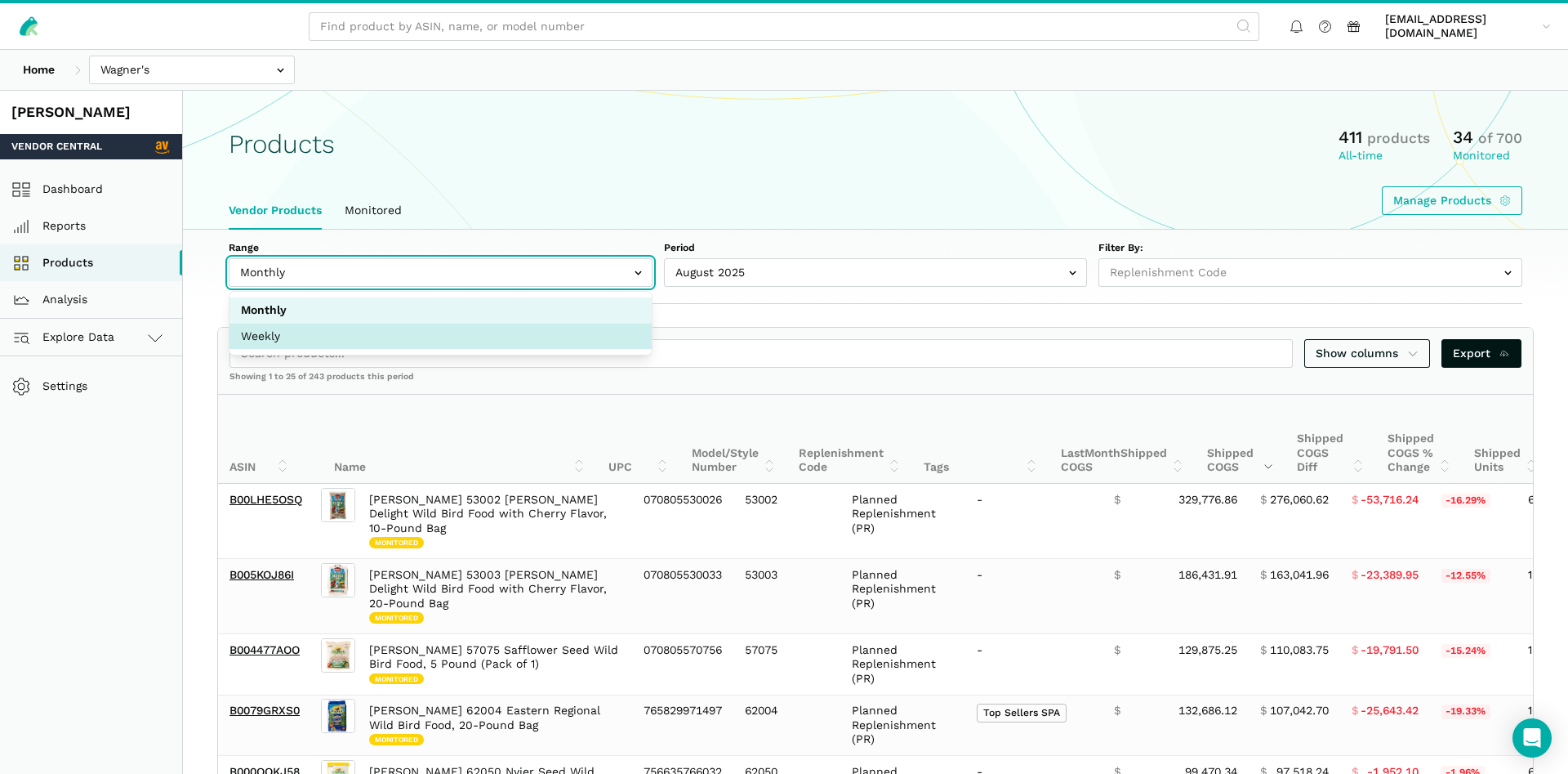
select select "Weekly"
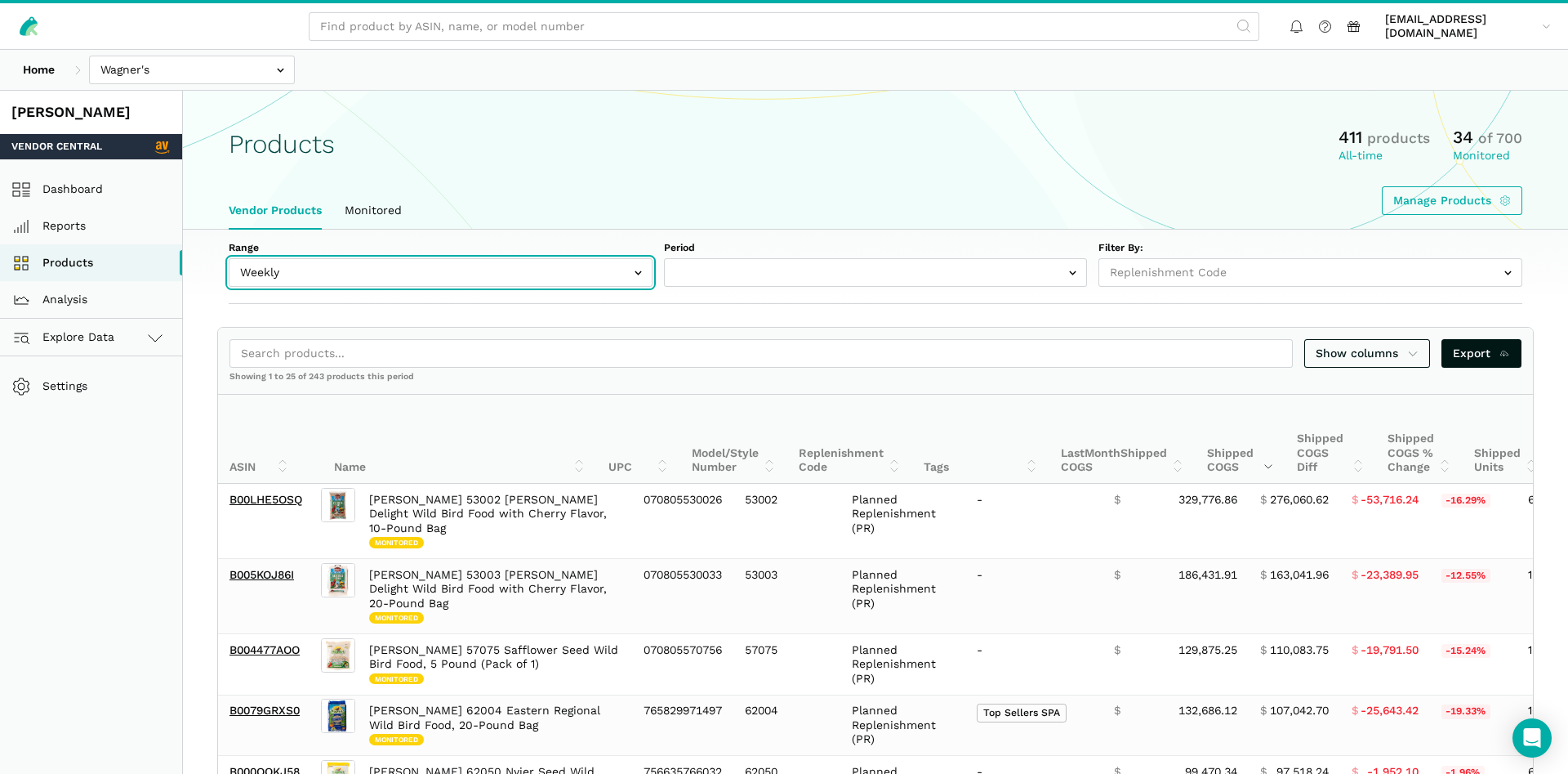
select select "Weekly|2025-09-21"
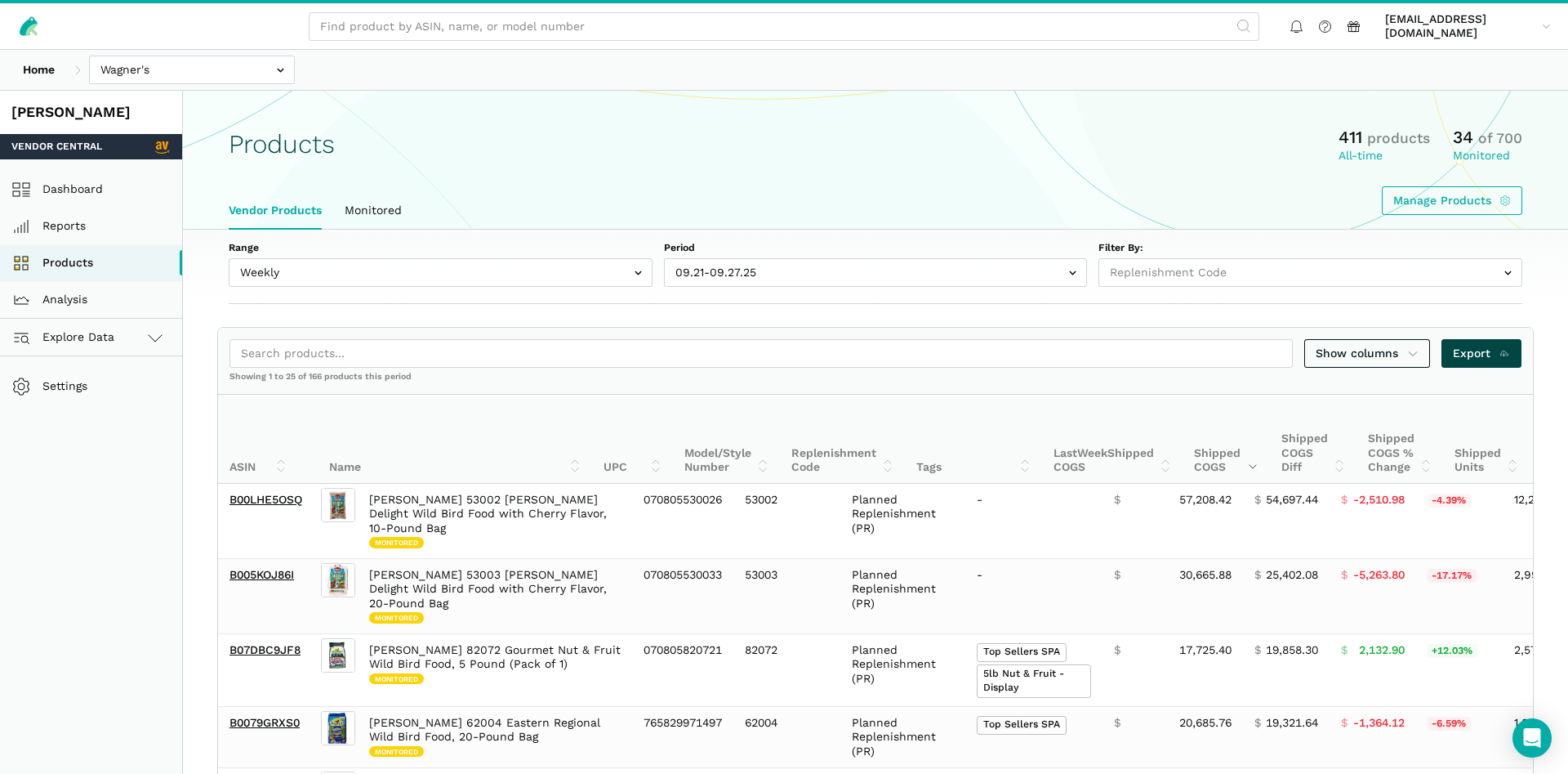
click at [1477, 357] on span "Export" at bounding box center [1482, 353] width 58 height 17
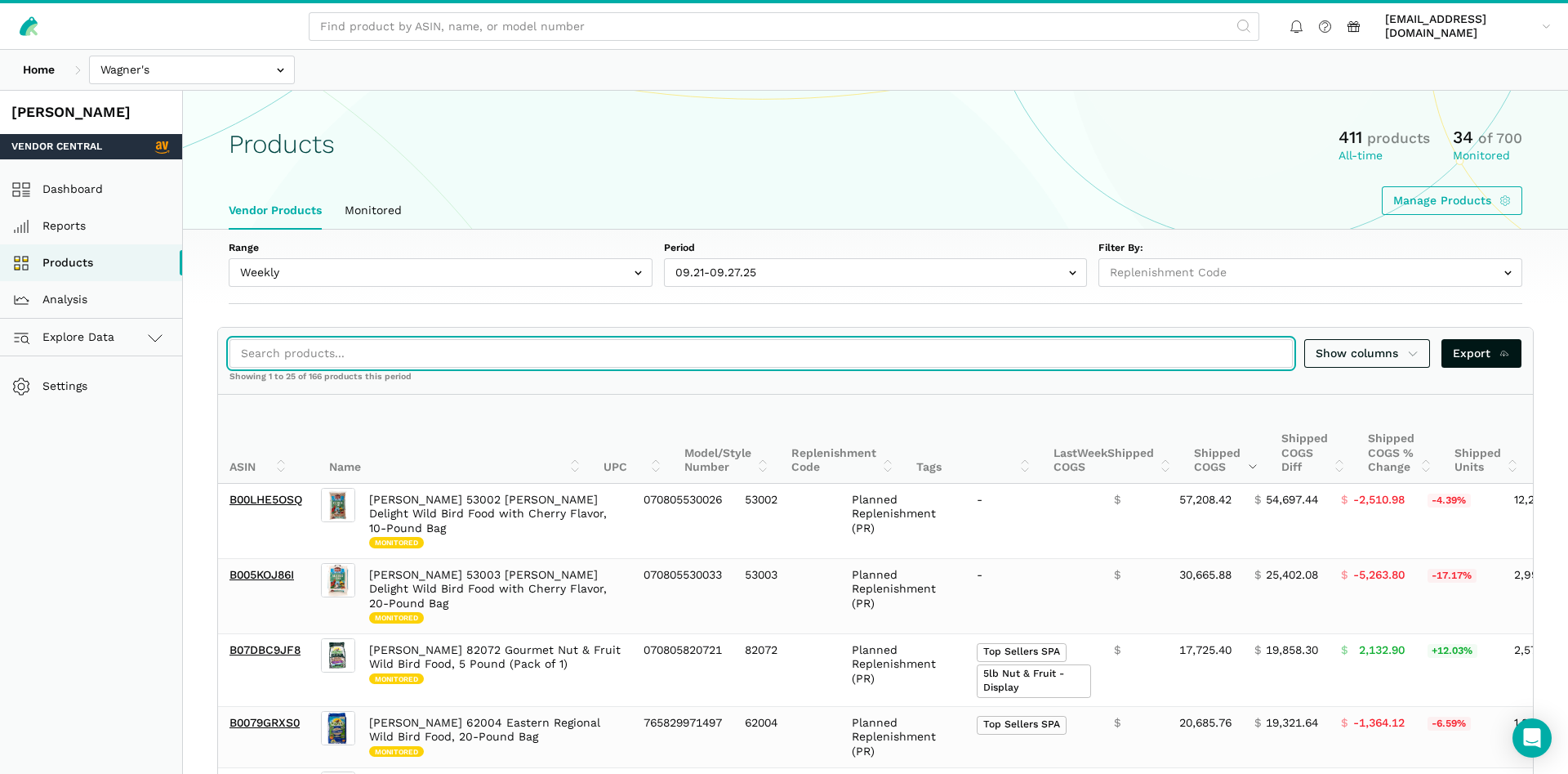
click at [286, 350] on input "search" at bounding box center [761, 354] width 1064 height 29
paste input "B0FJNK7ZS9"
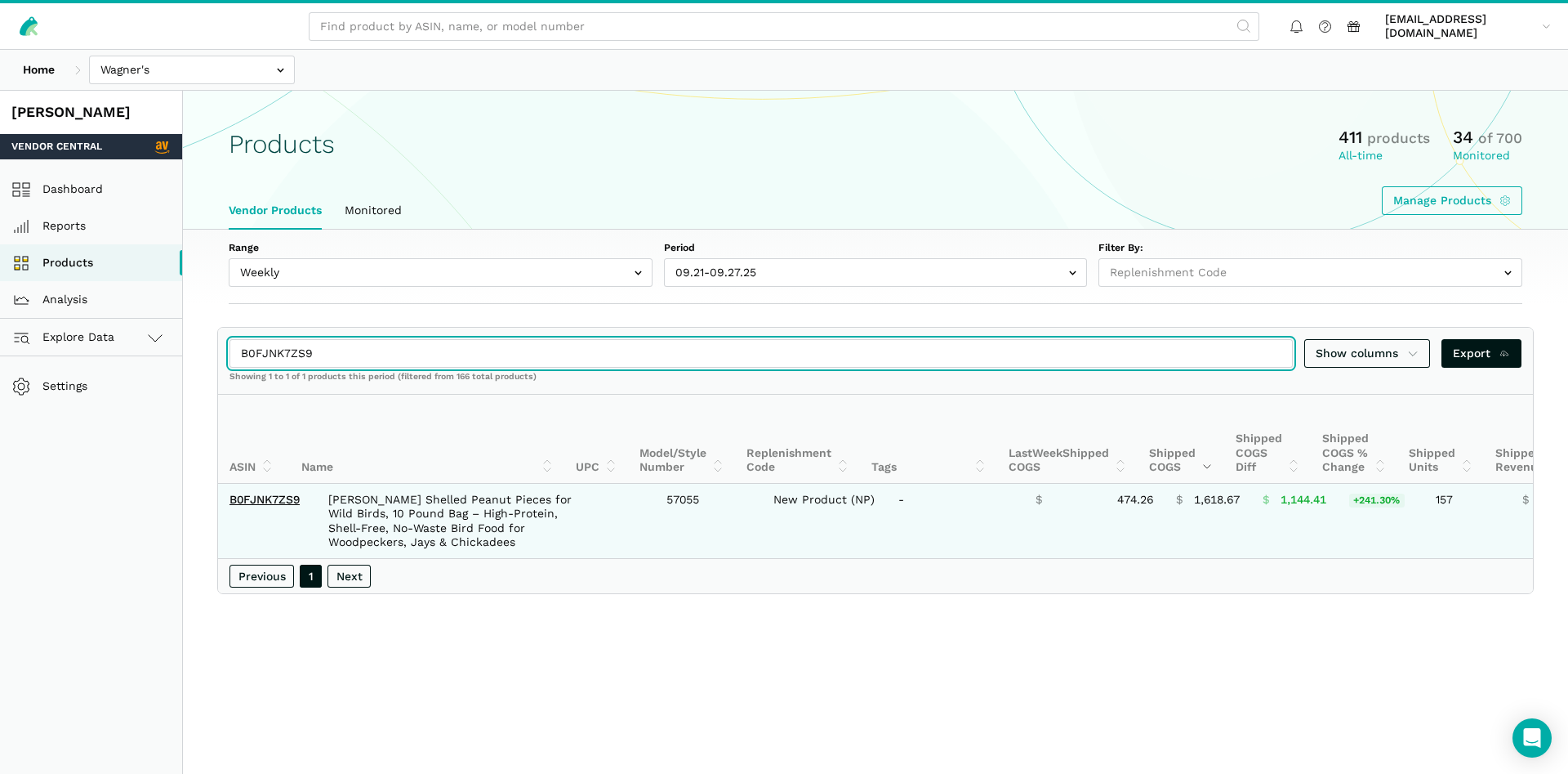
type input "B0FJNK7ZS9"
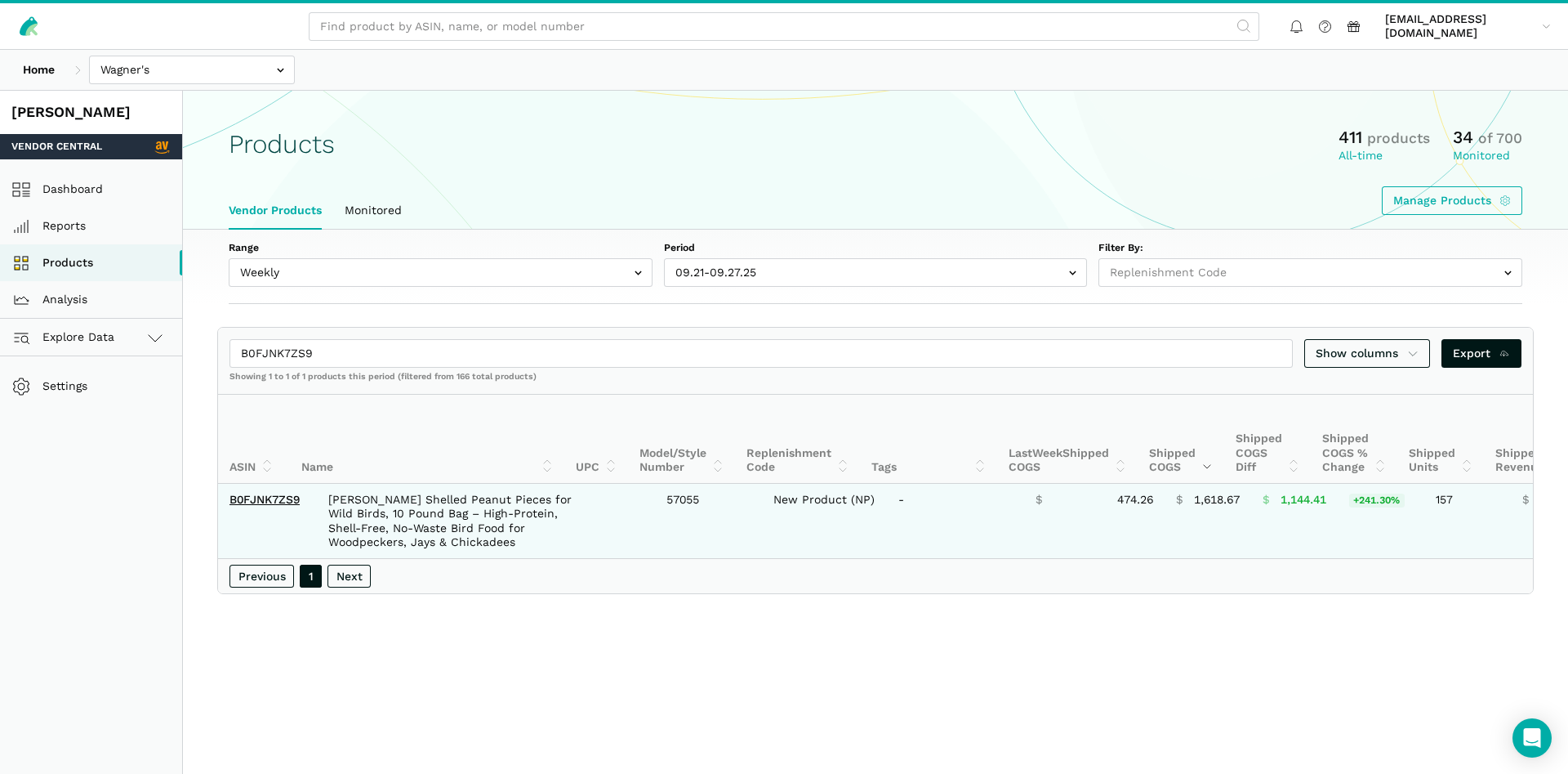
click at [254, 492] on td "B0FJNK7ZS9" at bounding box center [264, 521] width 93 height 74
click at [258, 500] on link "B0FJNK7ZS9" at bounding box center [264, 498] width 71 height 13
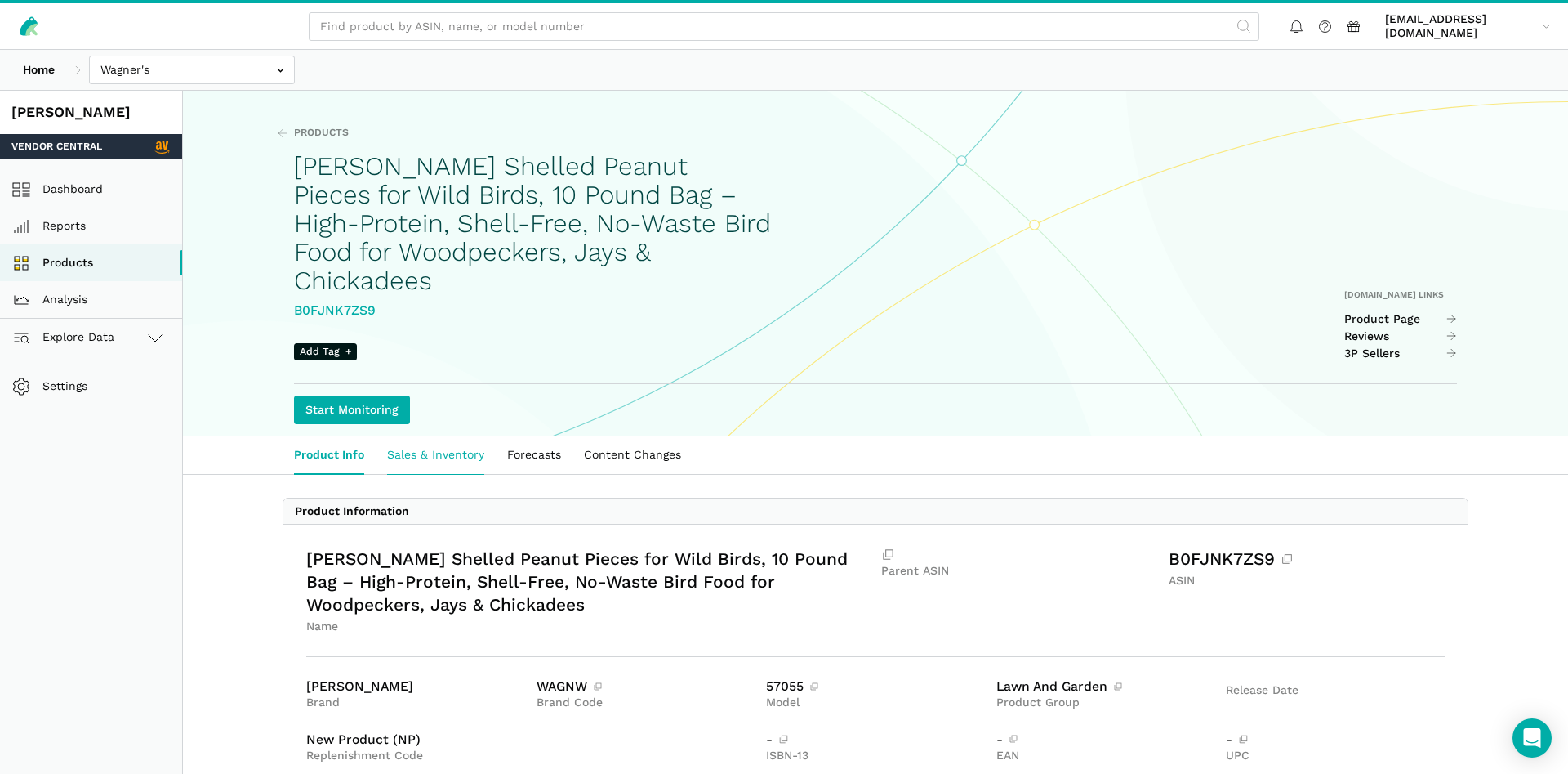
click at [400, 453] on link "Sales & Inventory" at bounding box center [435, 455] width 120 height 37
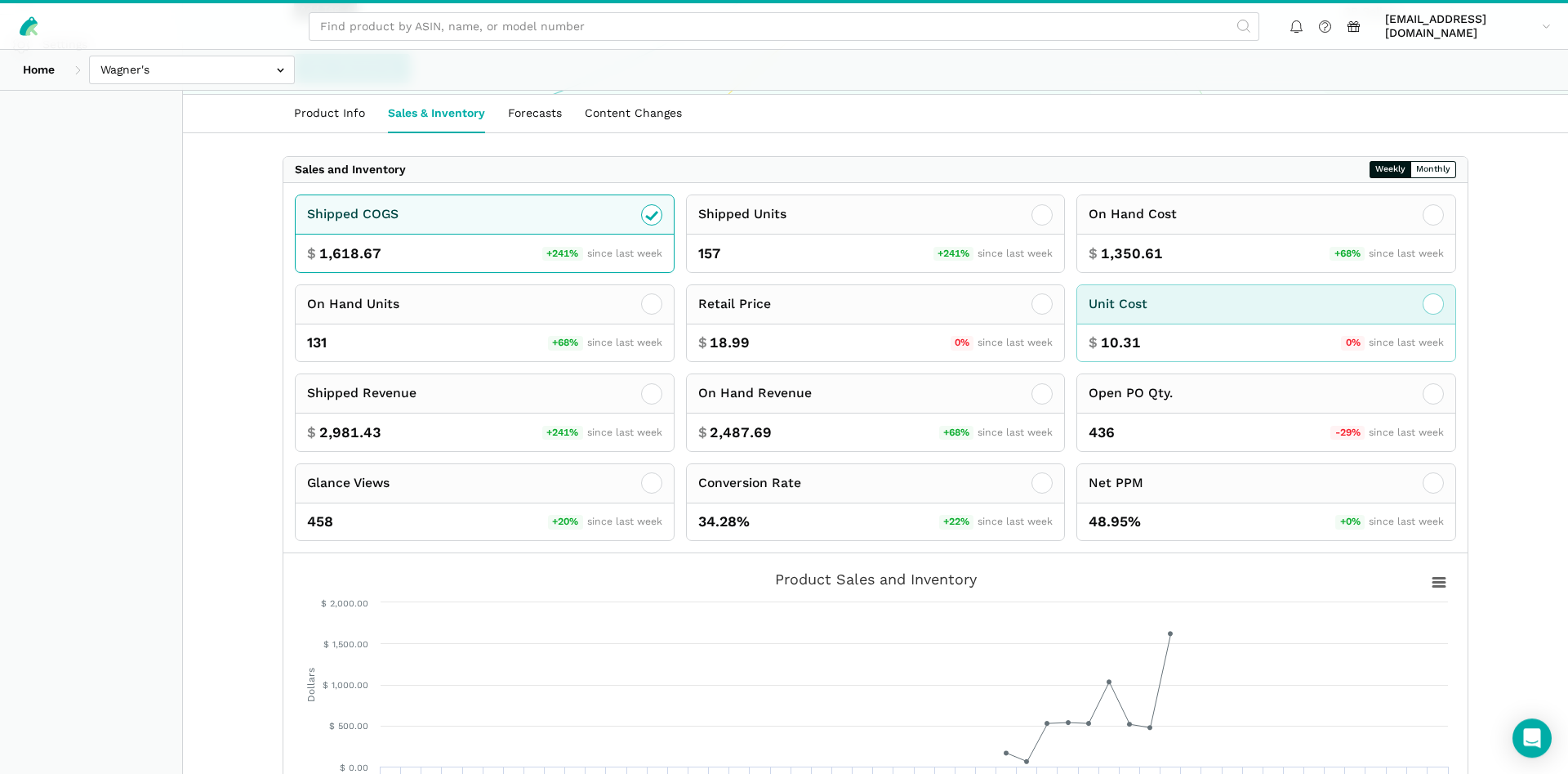
scroll to position [583, 0]
